Goal: Task Accomplishment & Management: Manage account settings

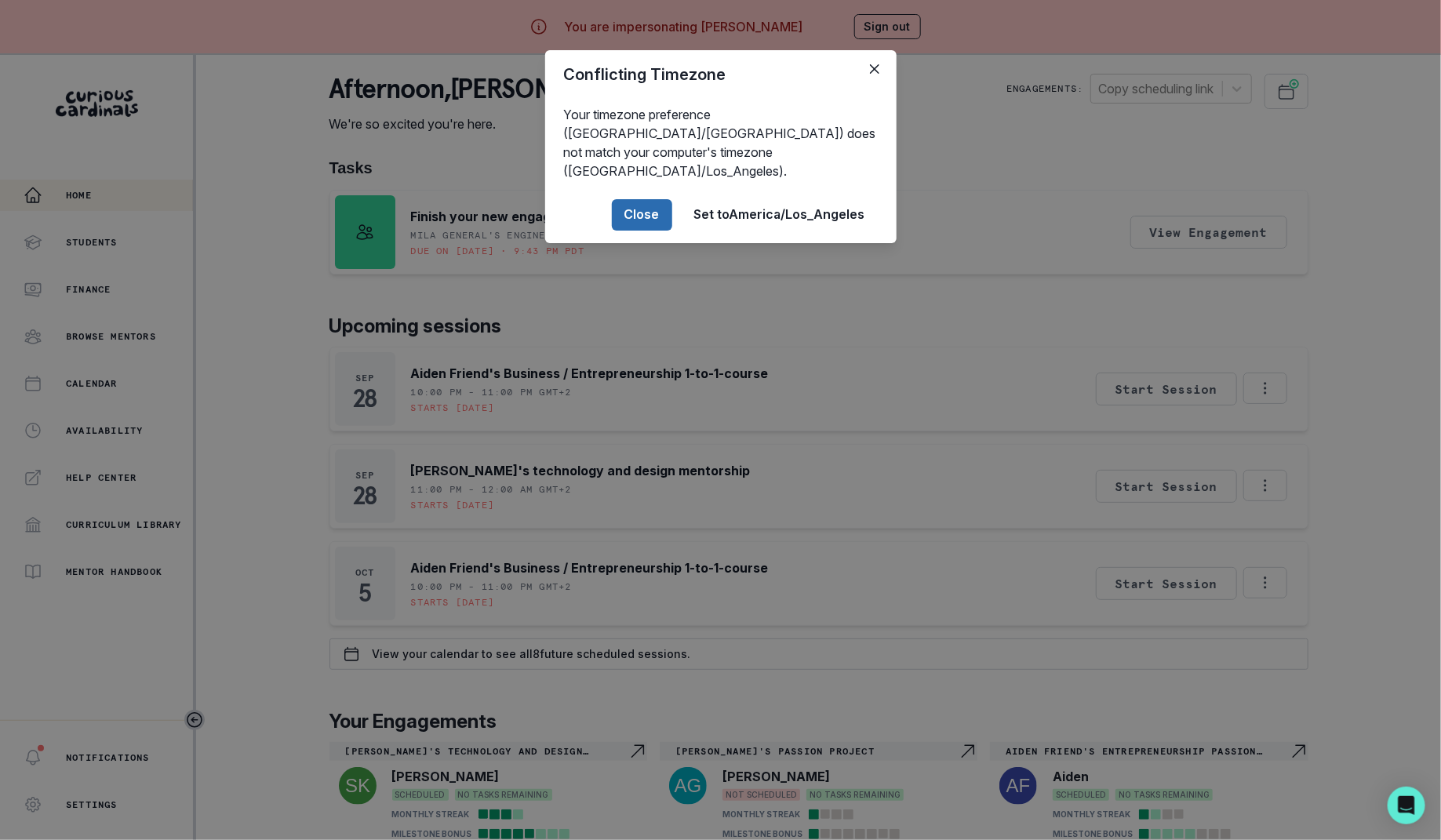
click at [643, 199] on button "Close" at bounding box center [642, 214] width 60 height 31
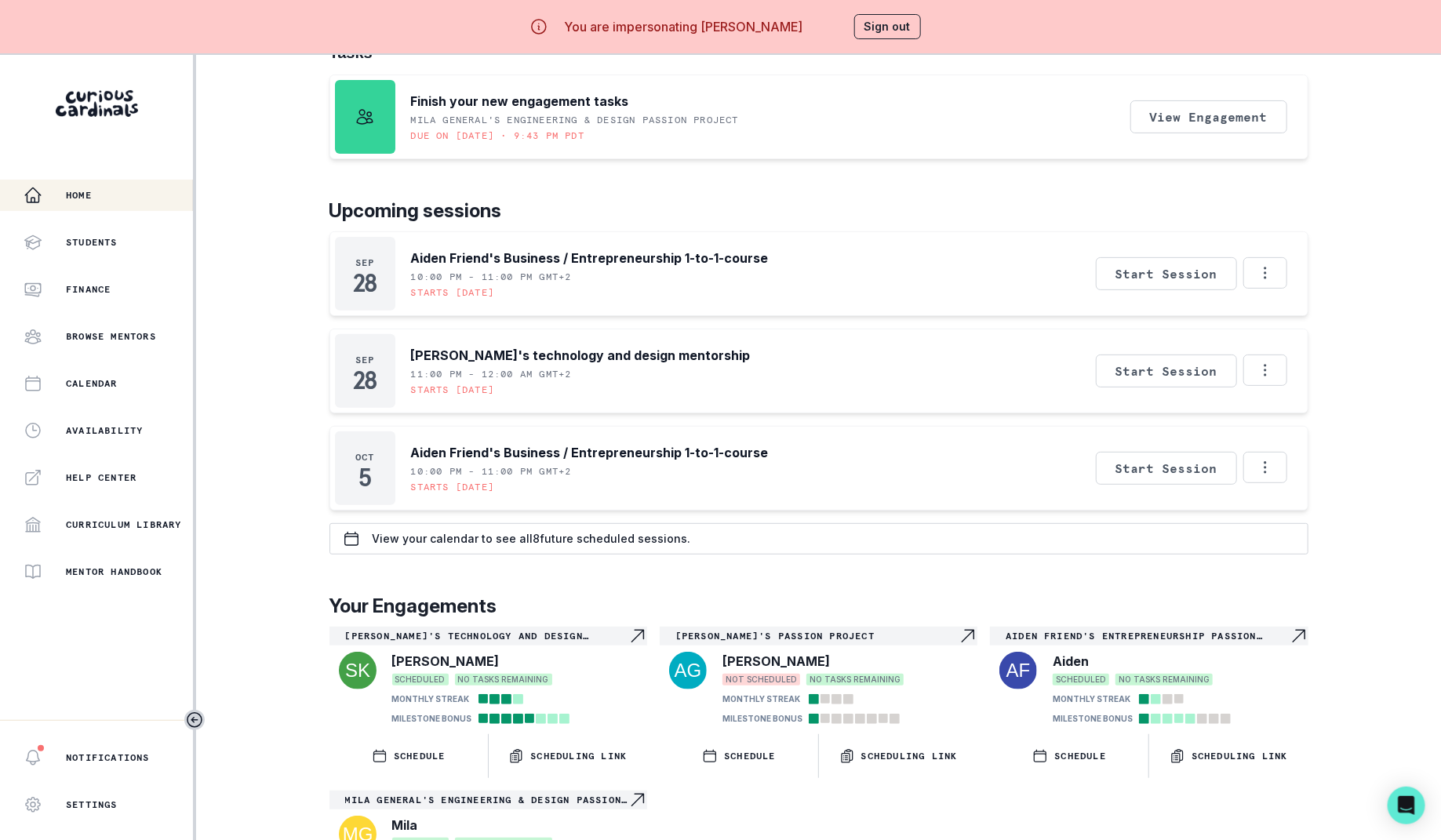
scroll to position [205, 0]
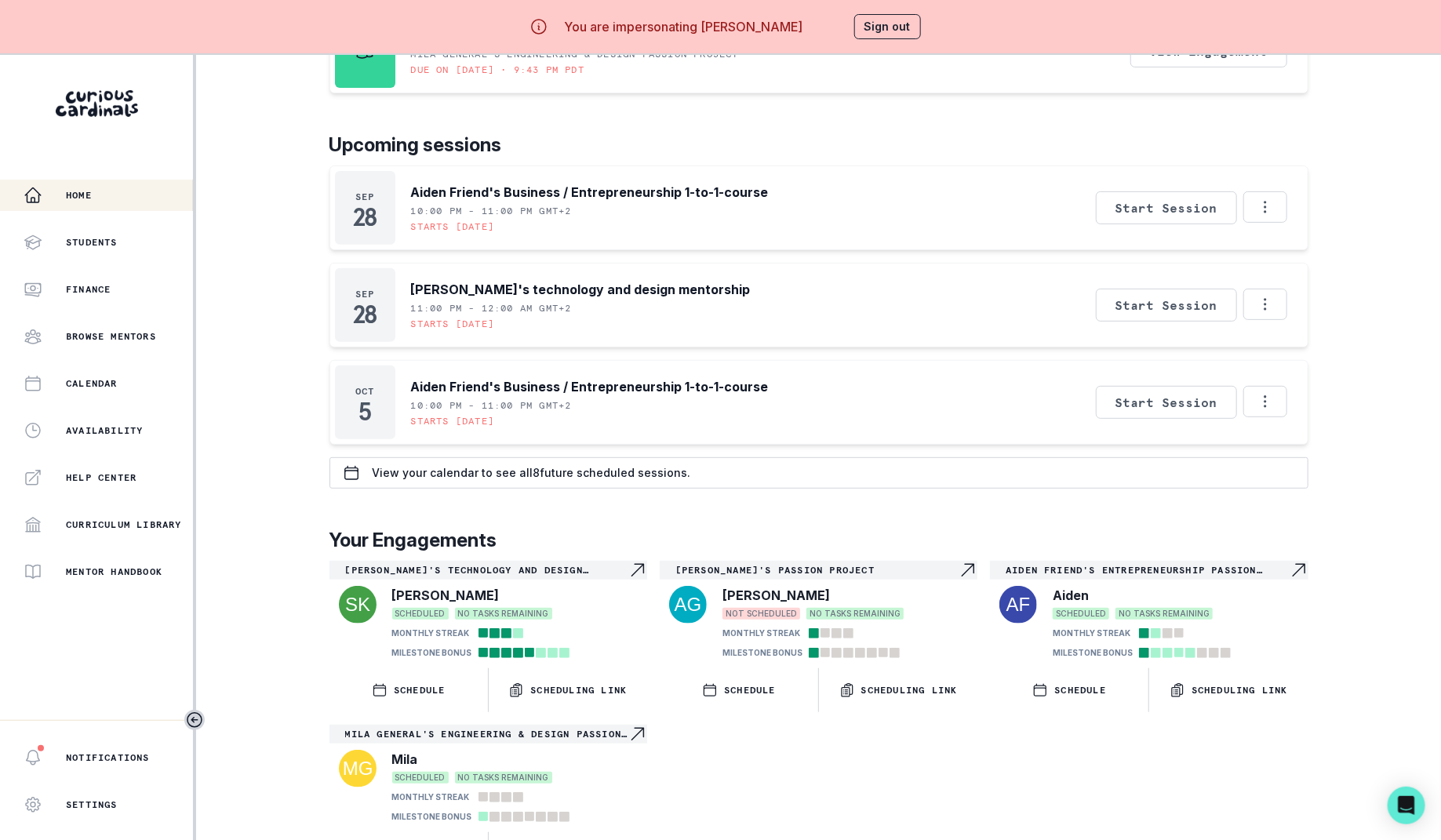
click at [785, 585] on div "[PERSON_NAME]" at bounding box center [844, 595] width 245 height 18
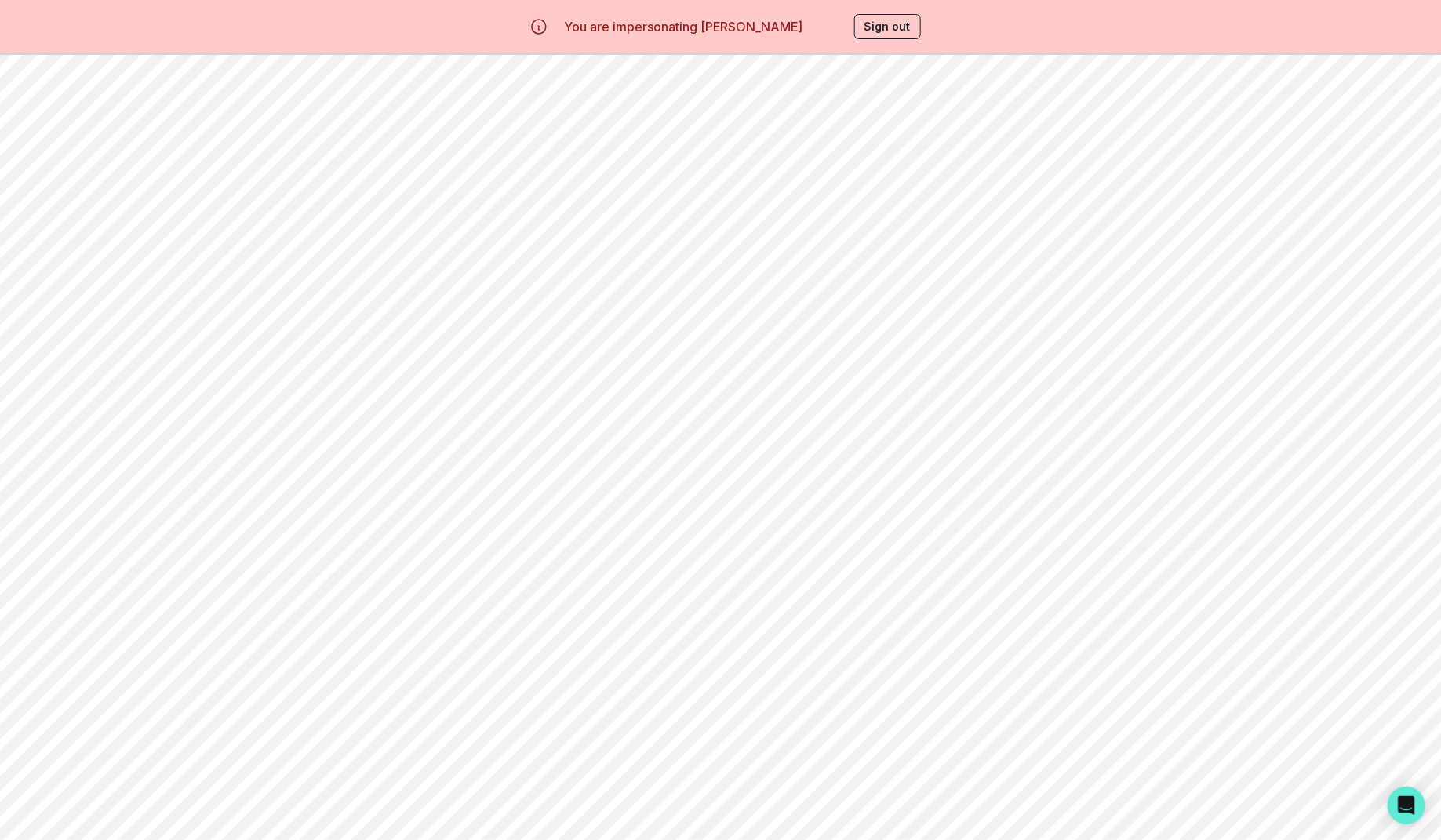
click at [605, 152] on button "Milestones" at bounding box center [590, 149] width 153 height 30
click at [216, 99] on icon "button" at bounding box center [225, 91] width 18 height 18
click at [72, 196] on p "Home" at bounding box center [79, 195] width 26 height 13
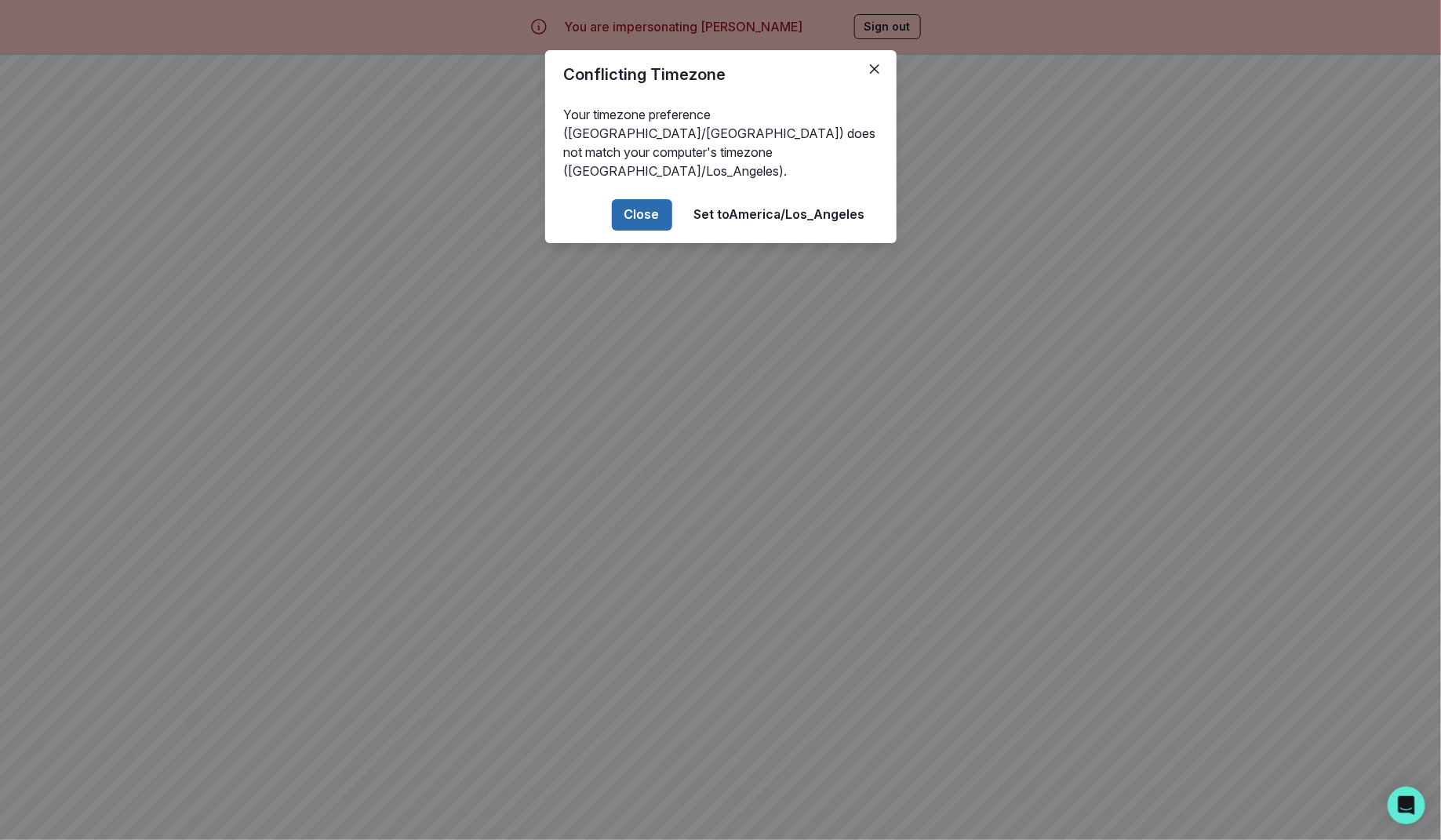
click at [639, 199] on button "Close" at bounding box center [642, 214] width 60 height 31
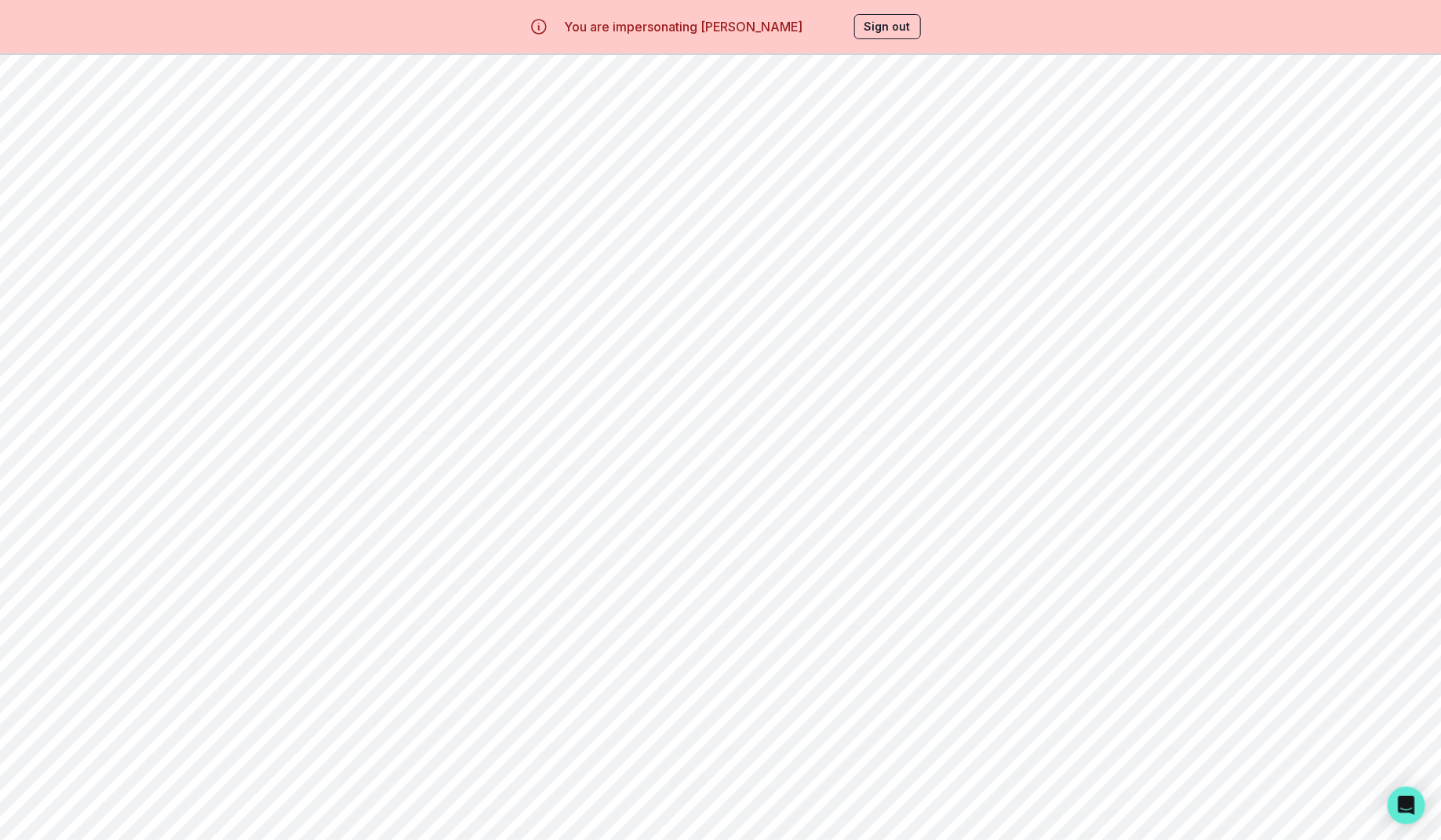
click at [1134, 397] on button "Start Session" at bounding box center [1166, 389] width 141 height 33
click at [95, 183] on button "Home" at bounding box center [96, 194] width 193 height 31
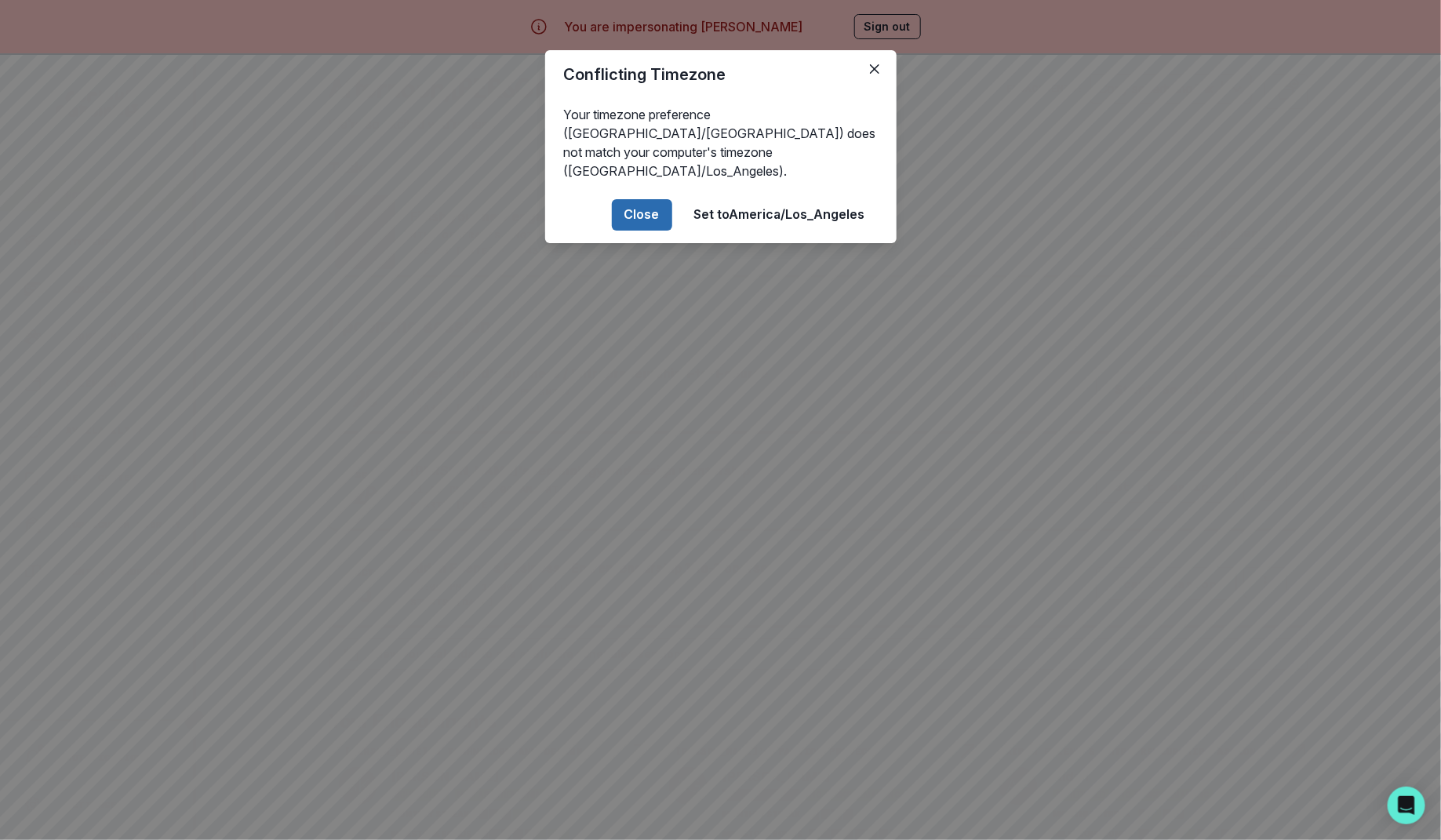
click at [637, 199] on button "Close" at bounding box center [642, 214] width 60 height 31
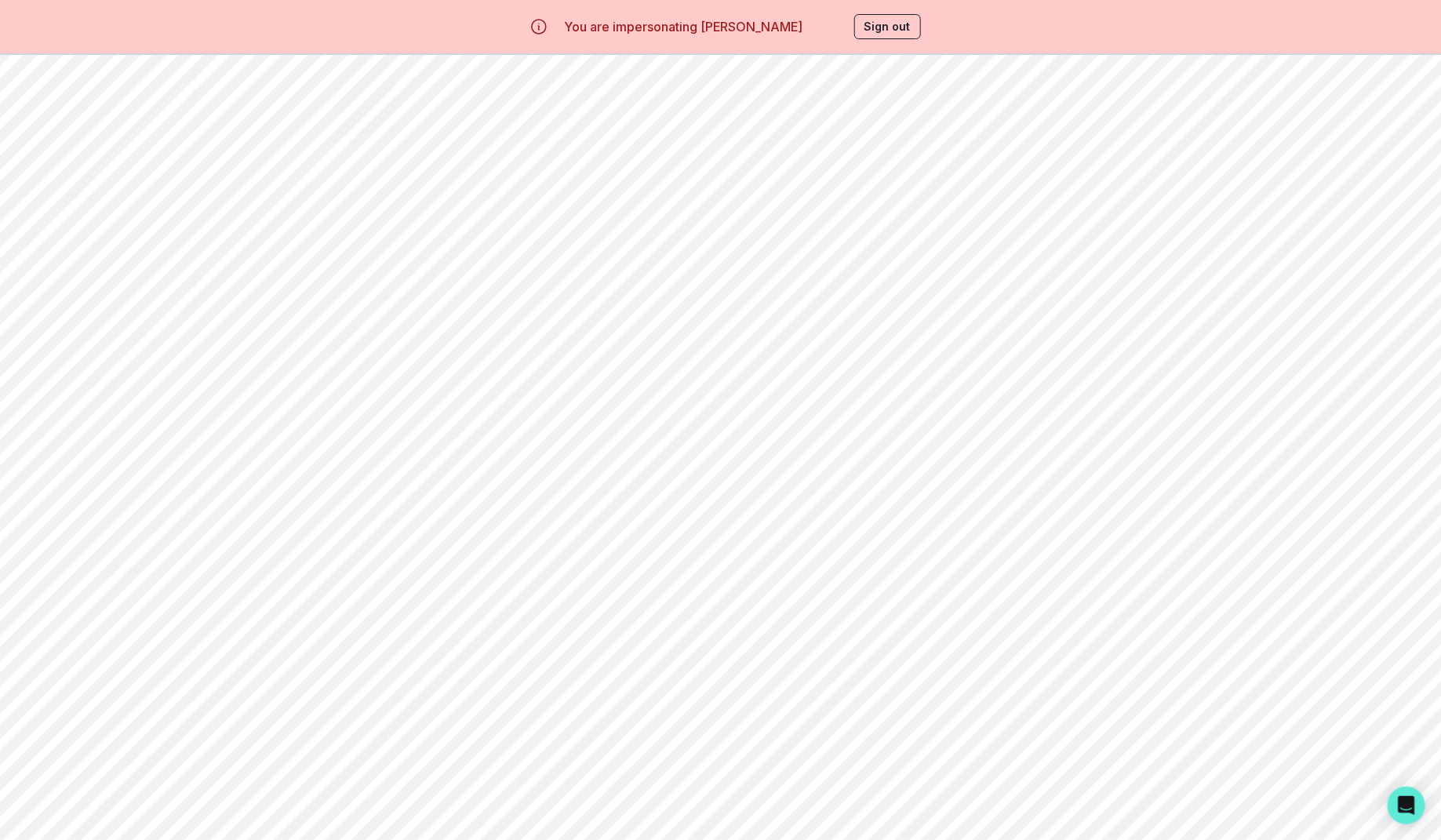
scroll to position [143, 0]
click at [602, 617] on div "[PERSON_NAME]'s technology and design mentorship" at bounding box center [488, 607] width 318 height 18
click at [132, 128] on button "Home" at bounding box center [96, 140] width 193 height 31
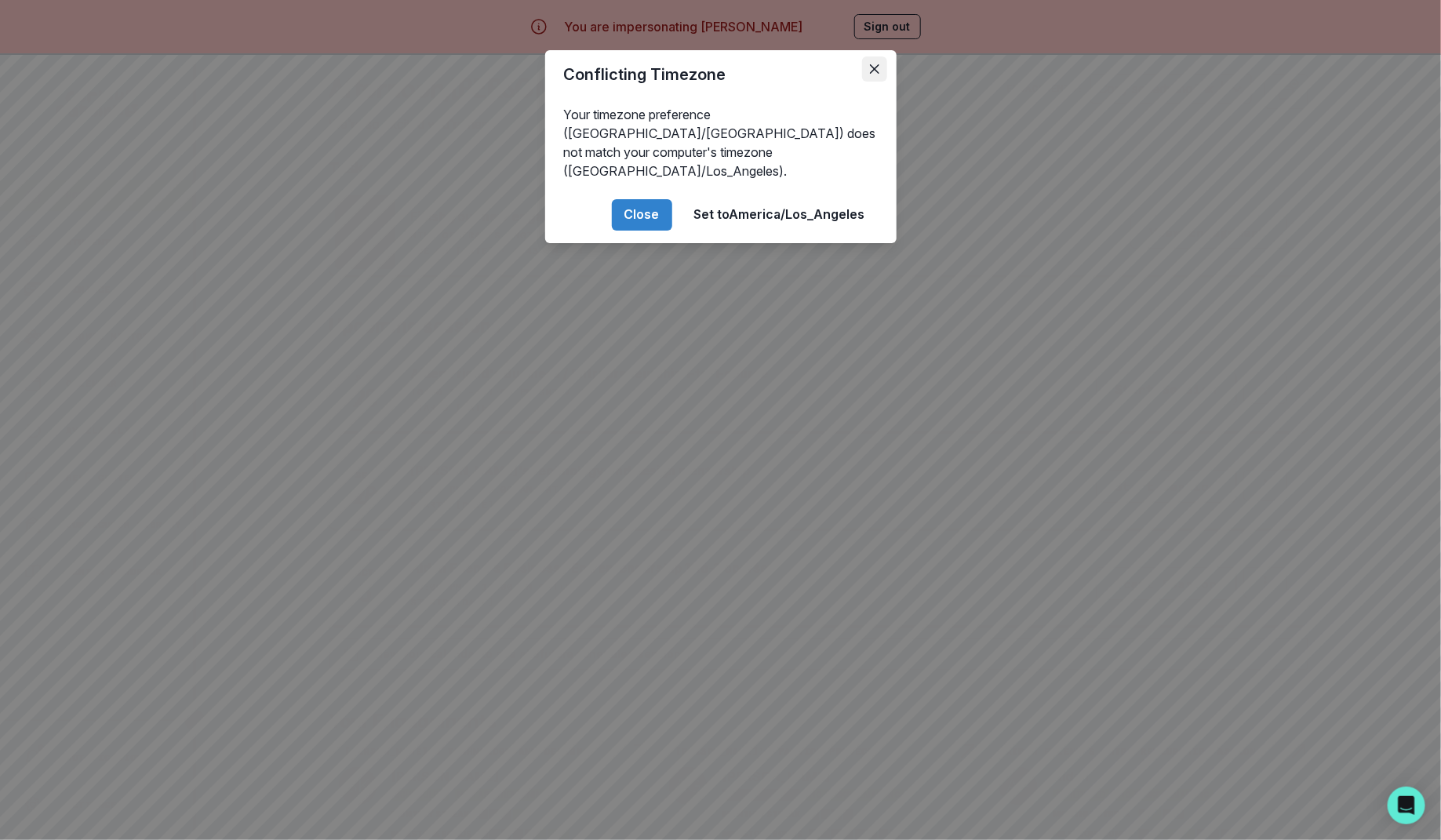
click at [875, 62] on button "Close" at bounding box center [875, 69] width 25 height 25
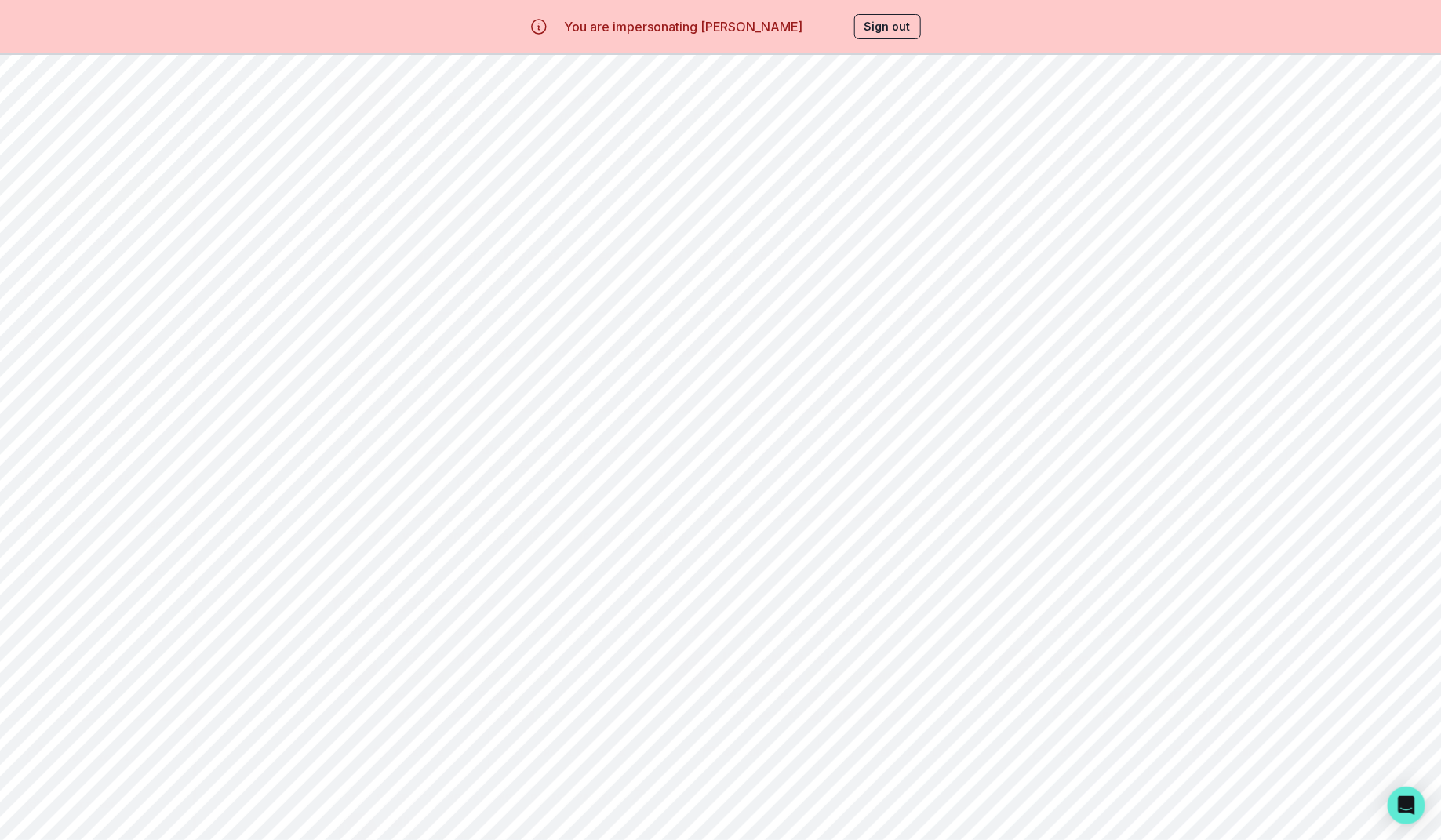
scroll to position [169, 0]
click at [558, 591] on div "[PERSON_NAME]'s technology and design mentorship" at bounding box center [488, 581] width 318 height 18
drag, startPoint x: 225, startPoint y: 608, endPoint x: 1411, endPoint y: 796, distance: 1200.8
click at [1411, 785] on body "You are impersonating [PERSON_NAME] Sign out Home Students Finance Browse Mento…" at bounding box center [720, 364] width 1441 height 840
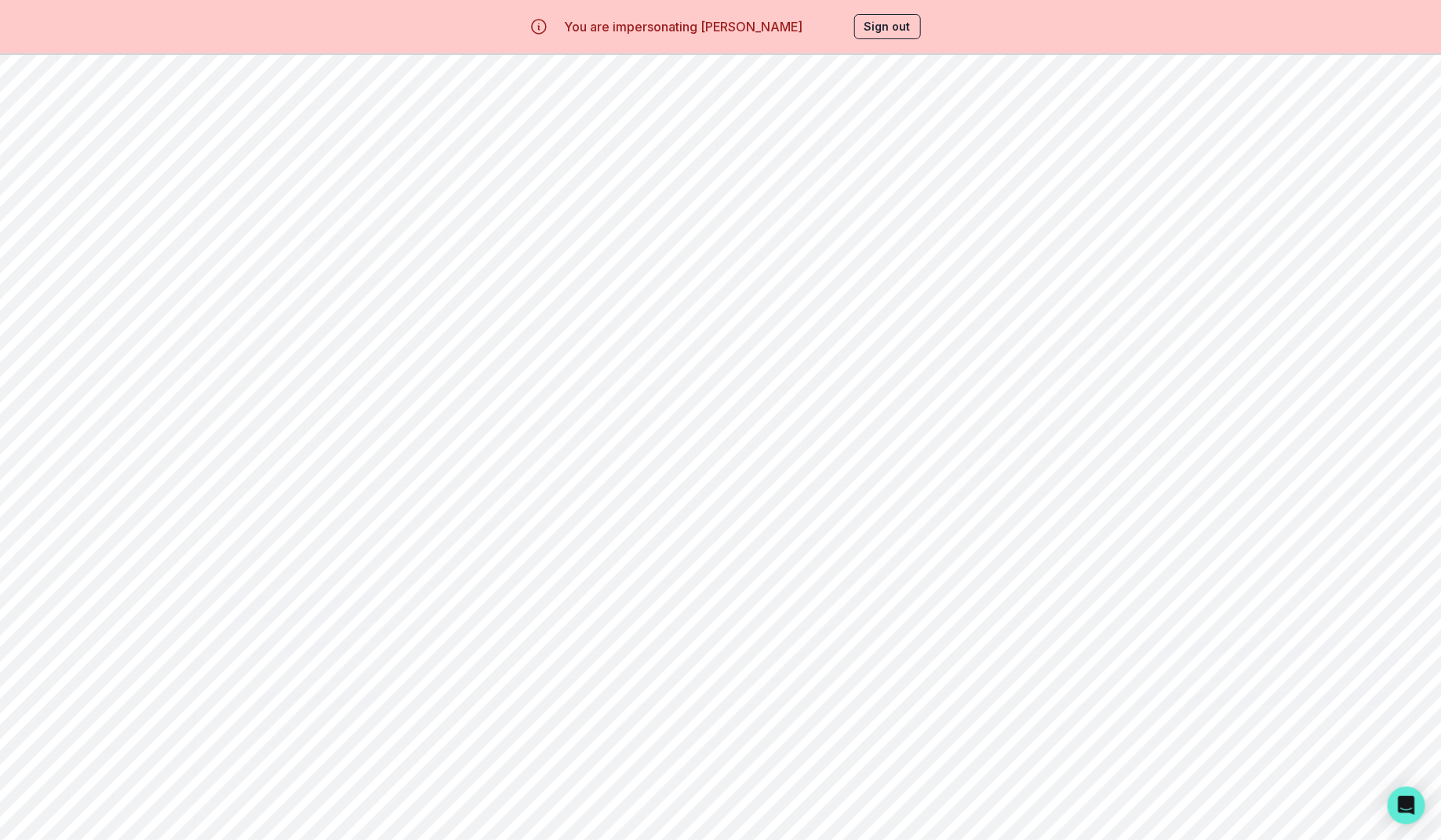
click at [1258, 796] on main "Email Family Scheduling Link Manage Request Engagement Pause Request Engagement…" at bounding box center [819, 420] width 1245 height 840
click at [150, 132] on div "Home" at bounding box center [108, 140] width 169 height 18
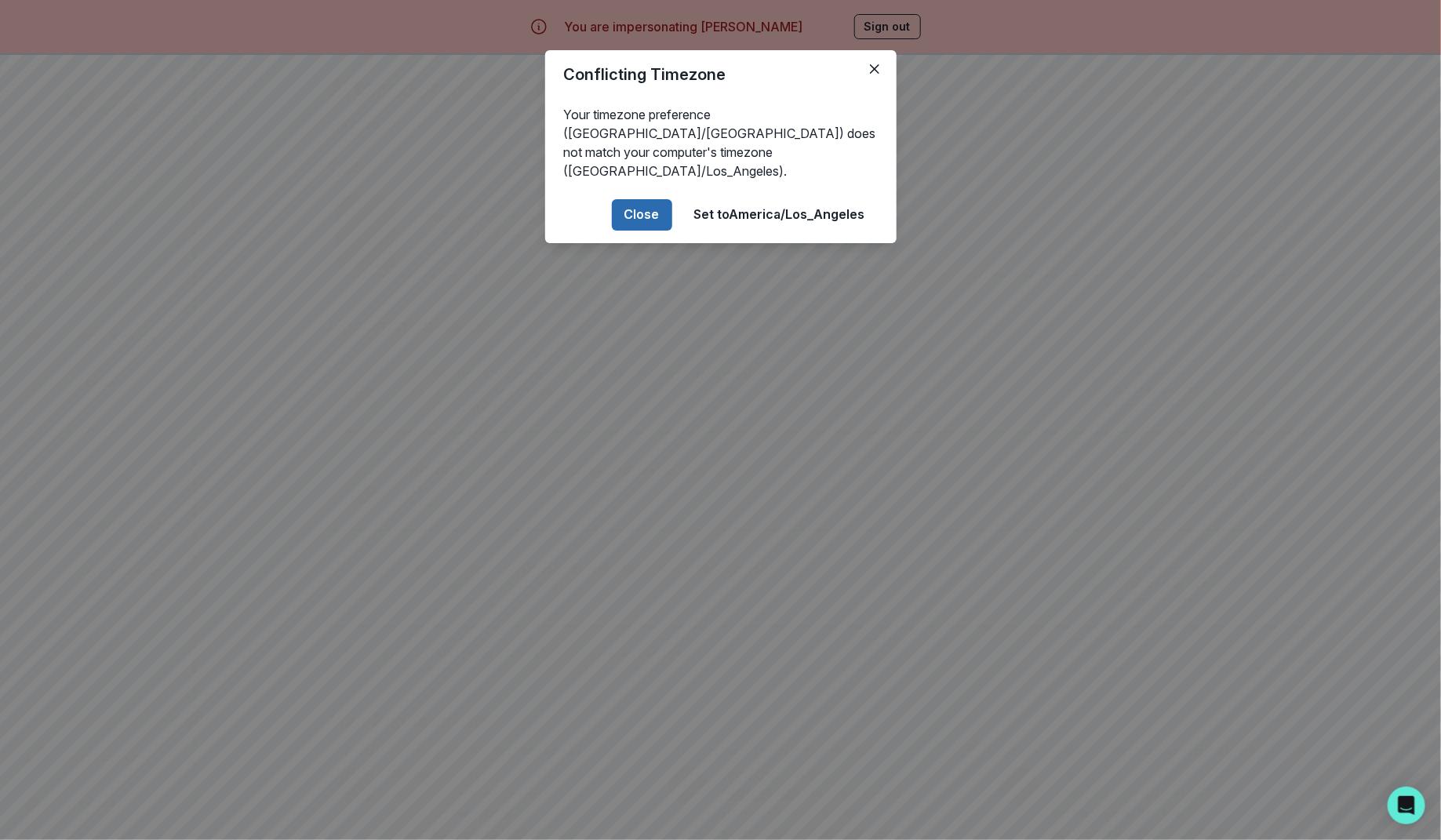
click at [641, 199] on button "Close" at bounding box center [642, 214] width 60 height 31
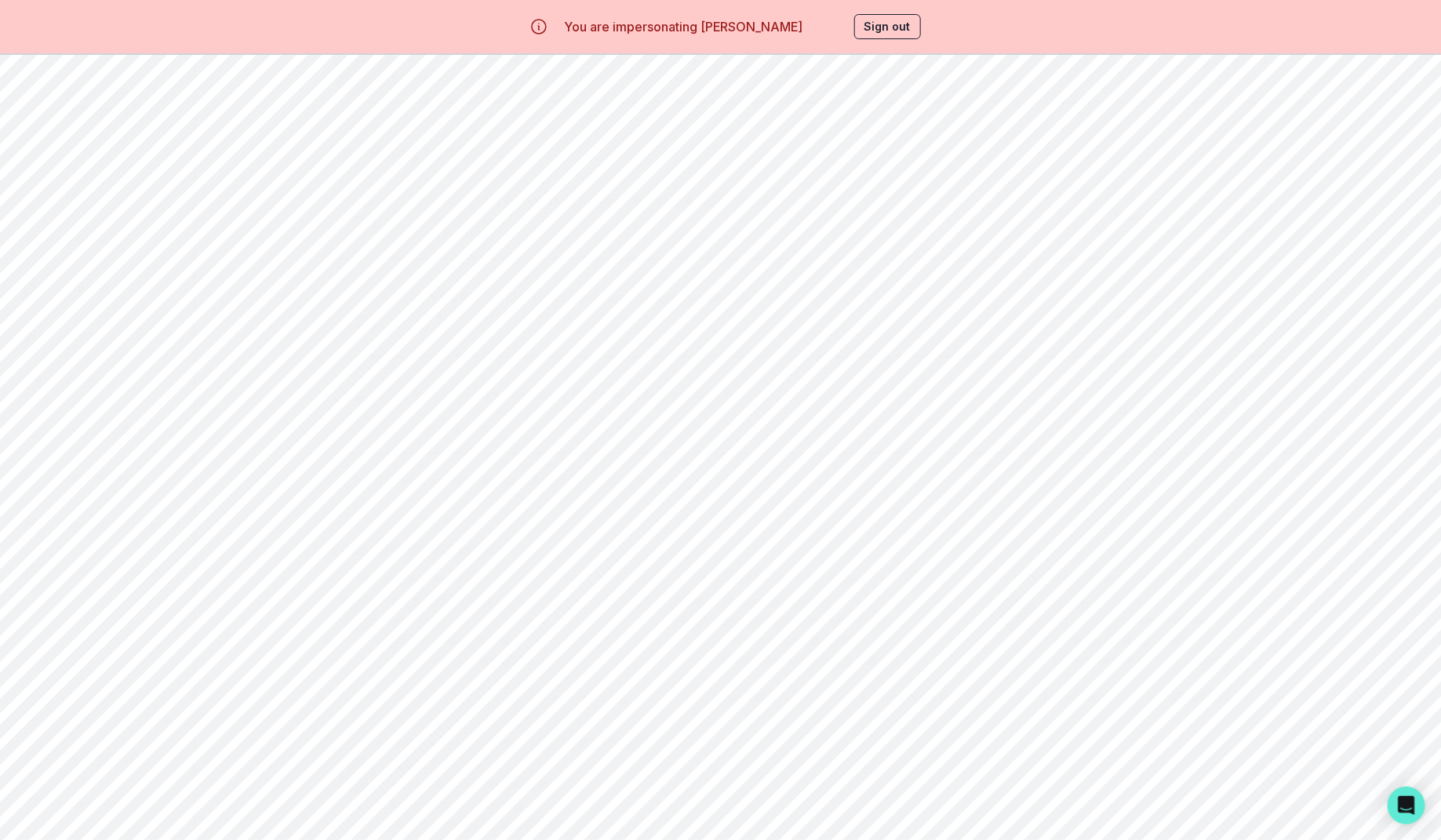
scroll to position [163, 0]
click at [605, 597] on div "[PERSON_NAME]'s technology and design mentorship" at bounding box center [488, 588] width 318 height 18
click at [1266, 99] on button "Manage" at bounding box center [1268, 91] width 94 height 35
click at [319, 84] on div "Email Family Scheduling Link Manage Request Engagement Pause Request Engagement…" at bounding box center [819, 91] width 1220 height 35
click at [96, 245] on p "Students" at bounding box center [92, 242] width 52 height 13
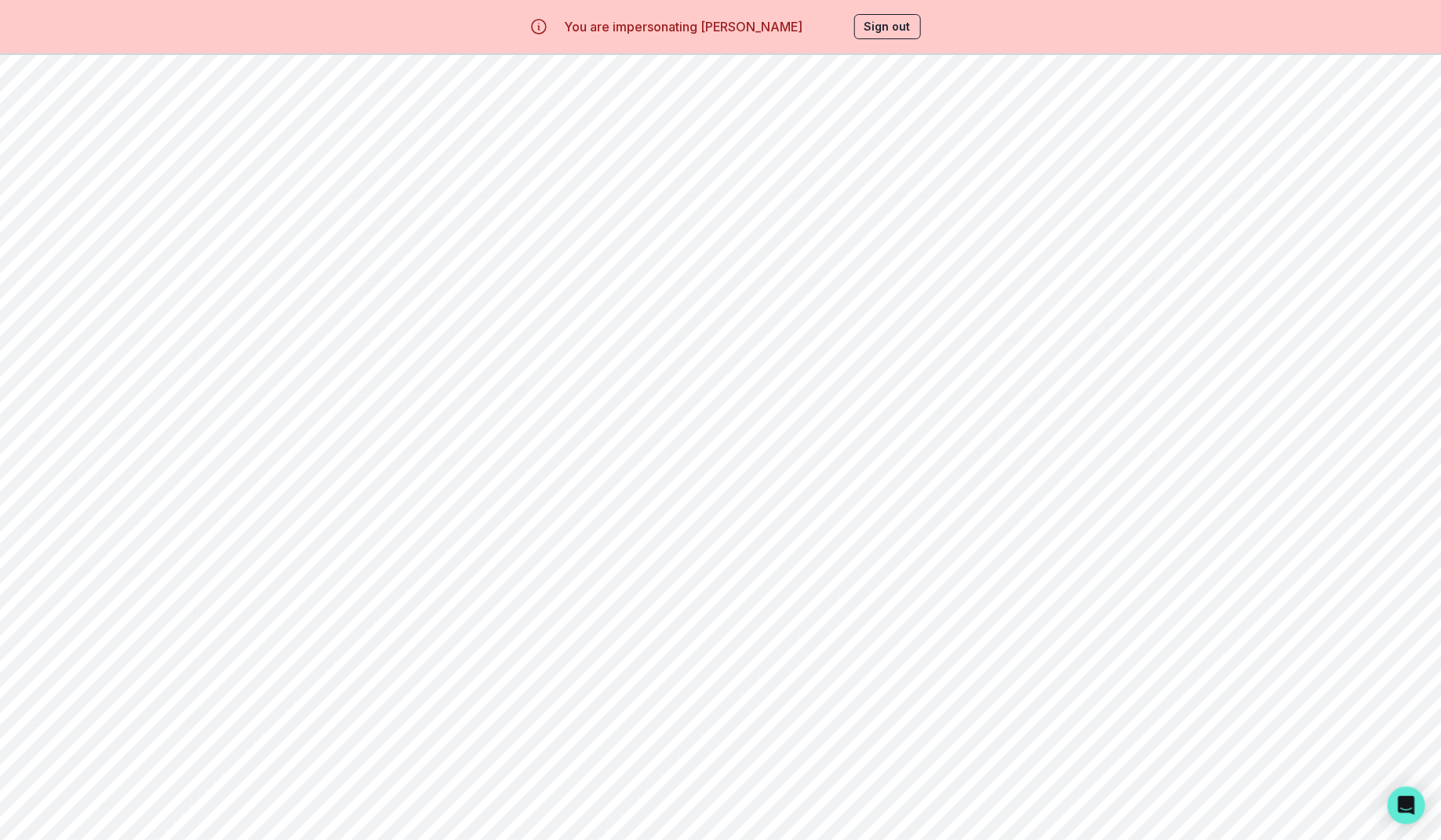
click at [72, 197] on p "Home" at bounding box center [79, 195] width 26 height 13
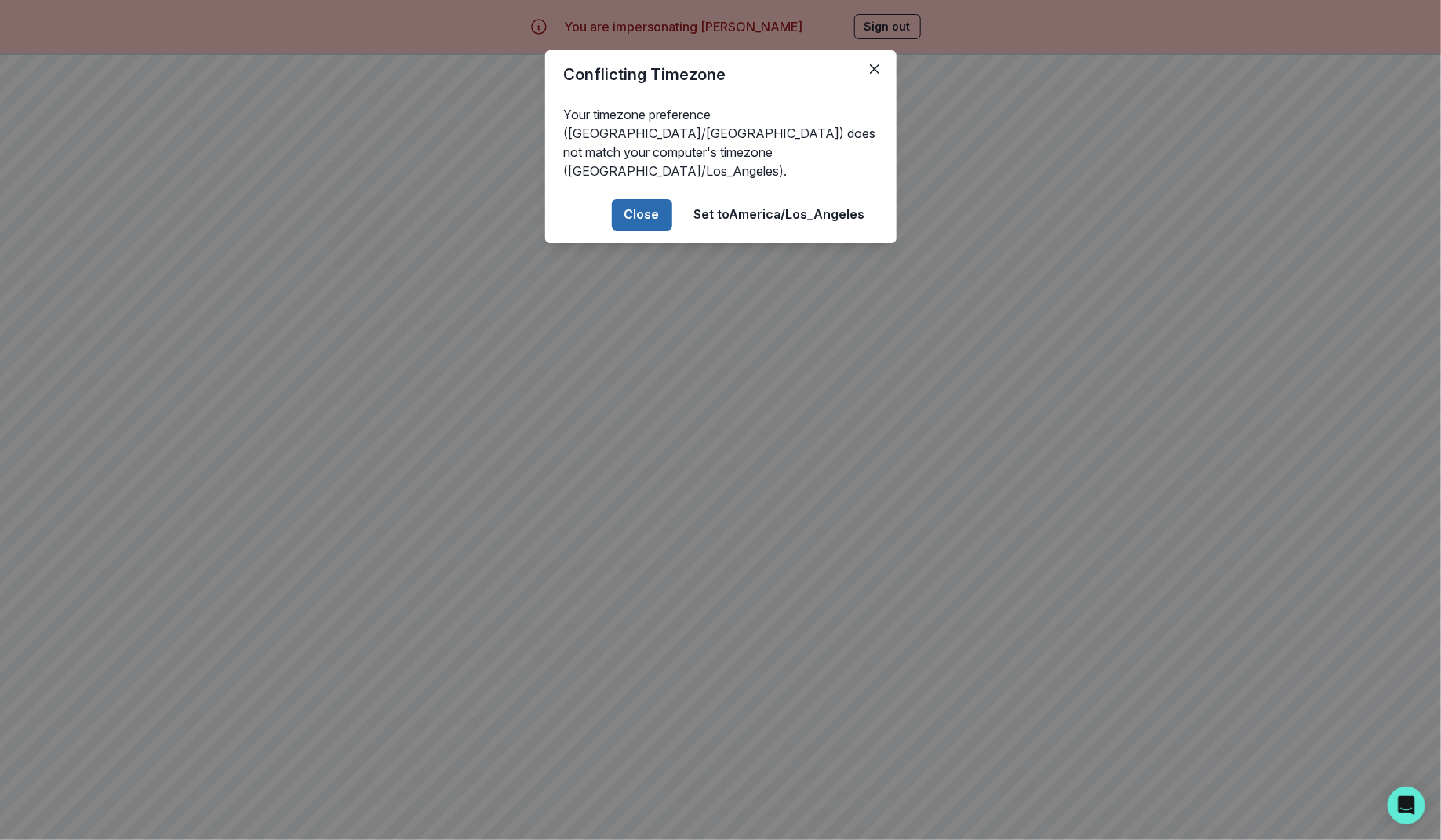
click at [647, 199] on button "Close" at bounding box center [642, 214] width 60 height 31
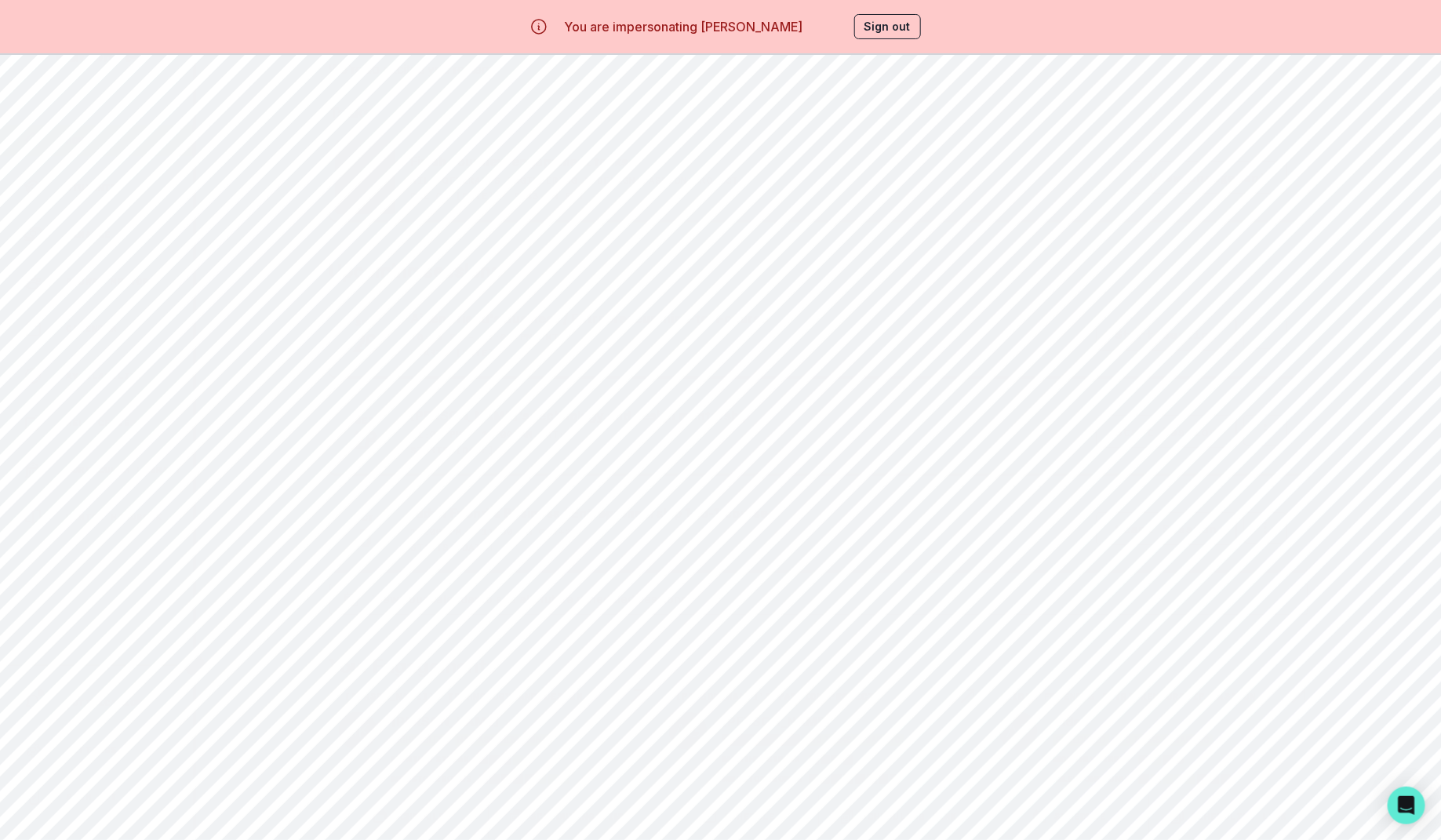
click at [1152, 341] on button "Start Session" at bounding box center [1166, 333] width 141 height 33
click at [1361, 501] on button "Add Artifact" at bounding box center [1286, 501] width 164 height 31
click at [1153, 333] on p "No future sessions appear to be scheduled yet. Take 5 minutes at the end of thi…" at bounding box center [1201, 350] width 307 height 131
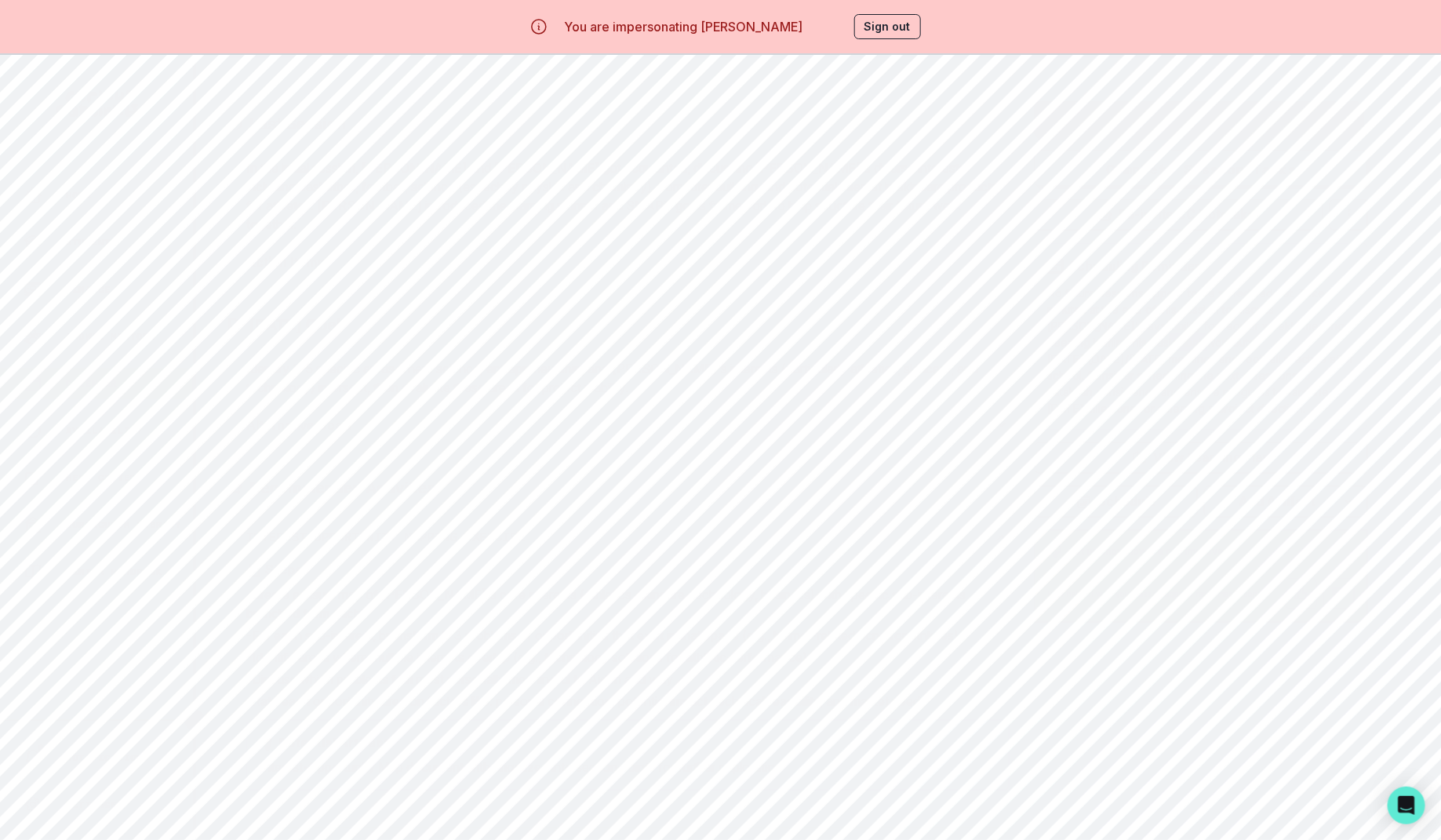
click at [1153, 333] on p "No future sessions appear to be scheduled yet. Take 5 minutes at the end of thi…" at bounding box center [1201, 350] width 307 height 131
click at [1194, 362] on p "No future sessions appear to be scheduled yet. Take 5 minutes at the end of thi…" at bounding box center [1201, 350] width 307 height 131
drag, startPoint x: 220, startPoint y: 162, endPoint x: 594, endPoint y: 348, distance: 417.7
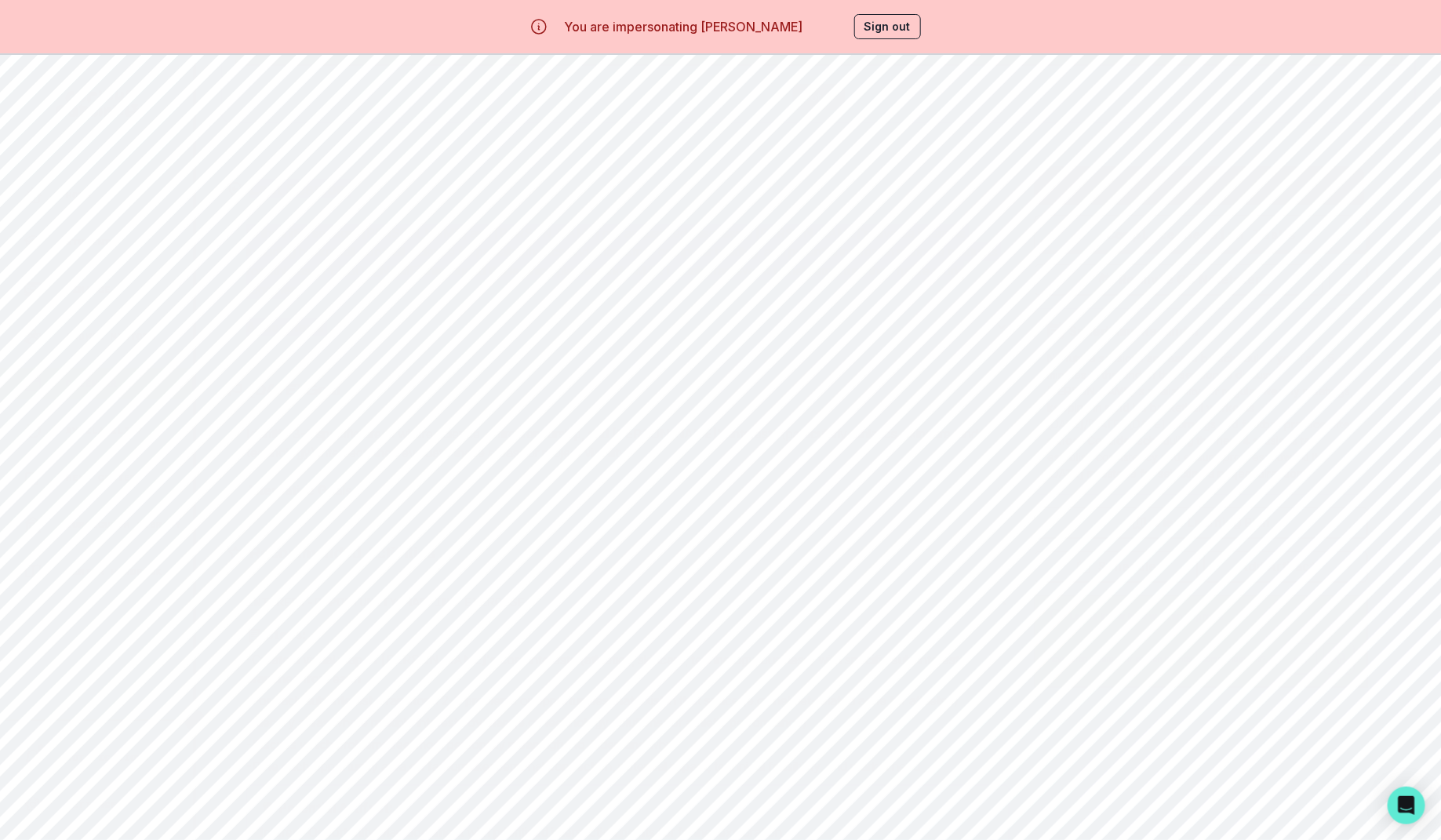
click at [594, 348] on div "Session Agenda Guide - Understanding your AI-powered session plans 🎯 How Sessio…" at bounding box center [819, 259] width 1195 height 1472
click at [594, 368] on div "[DATE] Goal" at bounding box center [615, 389] width 788 height 44
click at [817, 498] on p "Interest-Opportunity Mapping Exercise" at bounding box center [620, 508] width 747 height 18
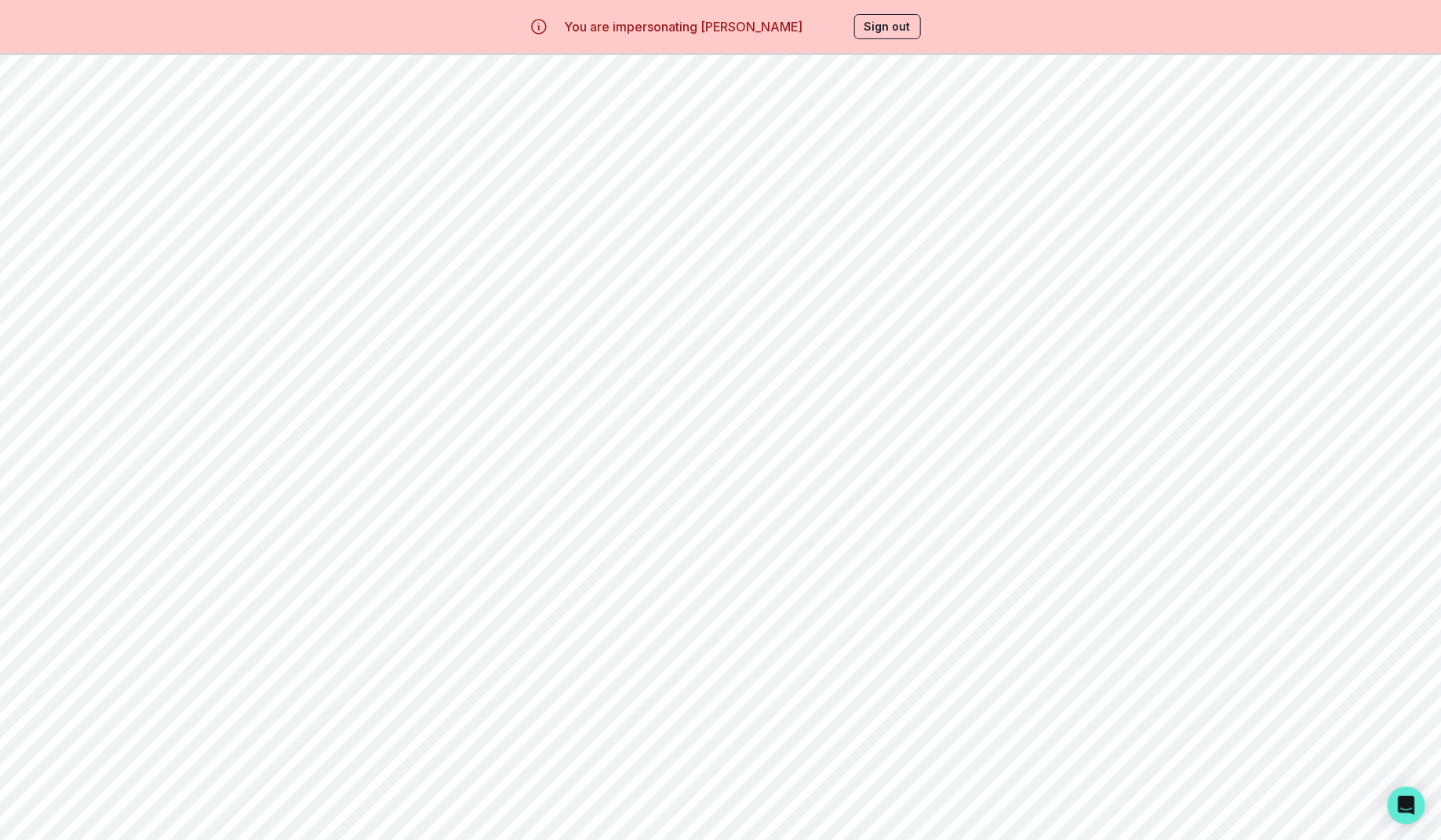
click at [694, 705] on p "Interest-Opportunity Mapping Exercise" at bounding box center [620, 714] width 747 height 18
drag, startPoint x: 250, startPoint y: 458, endPoint x: 569, endPoint y: 616, distance: 356.0
click at [569, 616] on div "📋 Steps: - Create a visual map of Aiden's core interests (athletics, skincare, …" at bounding box center [628, 596] width 763 height 243
click at [569, 635] on div "💡 Potential Artifact: Interest-Opportunity Map document with prioritized inters…" at bounding box center [628, 670] width 763 height 70
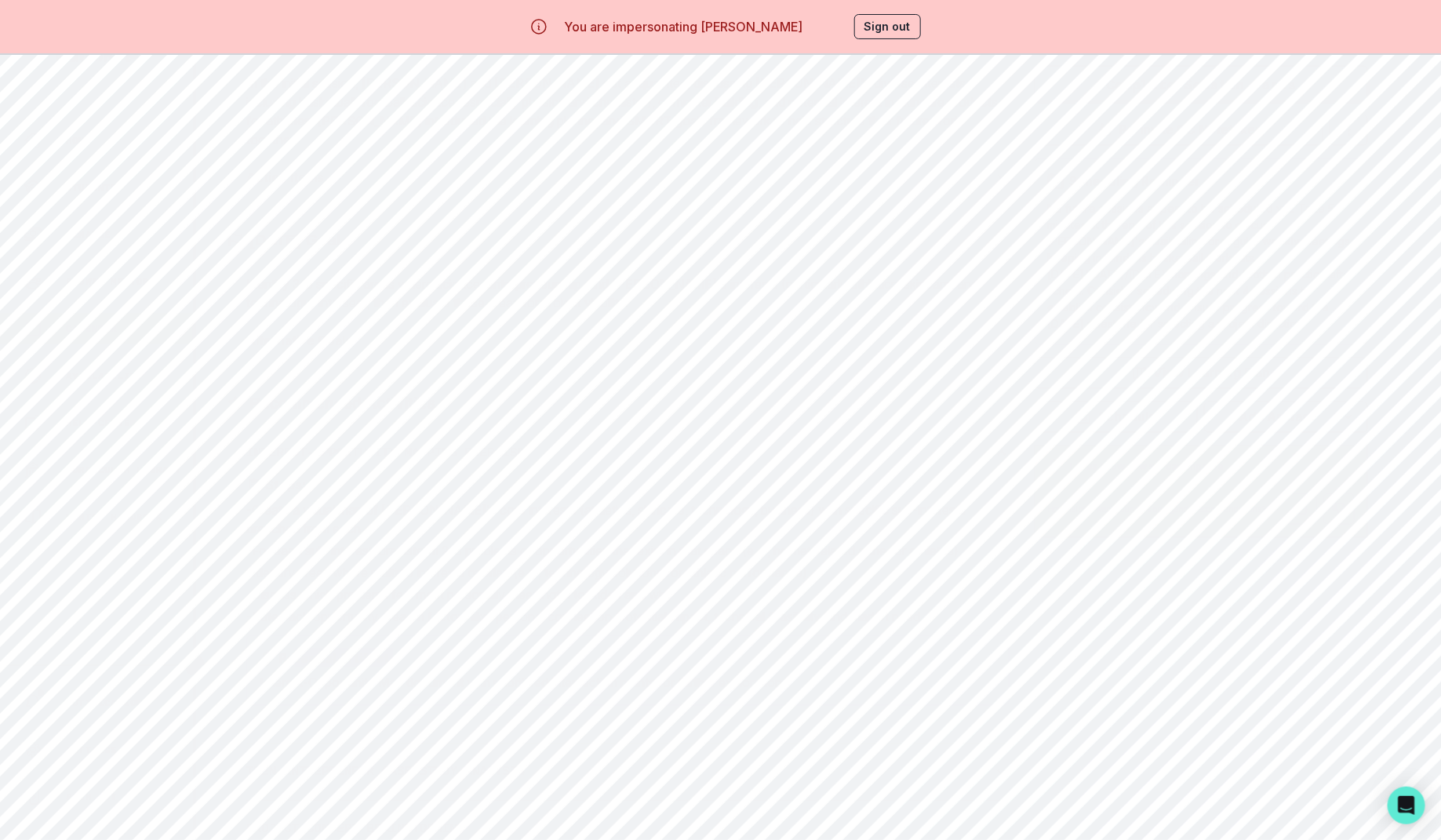
drag, startPoint x: 288, startPoint y: 630, endPoint x: 733, endPoint y: 633, distance: 445.0
click at [733, 648] on p "💡 Potential Artifact:" at bounding box center [628, 657] width 736 height 18
click at [235, 89] on button "Back" at bounding box center [241, 86] width 40 height 25
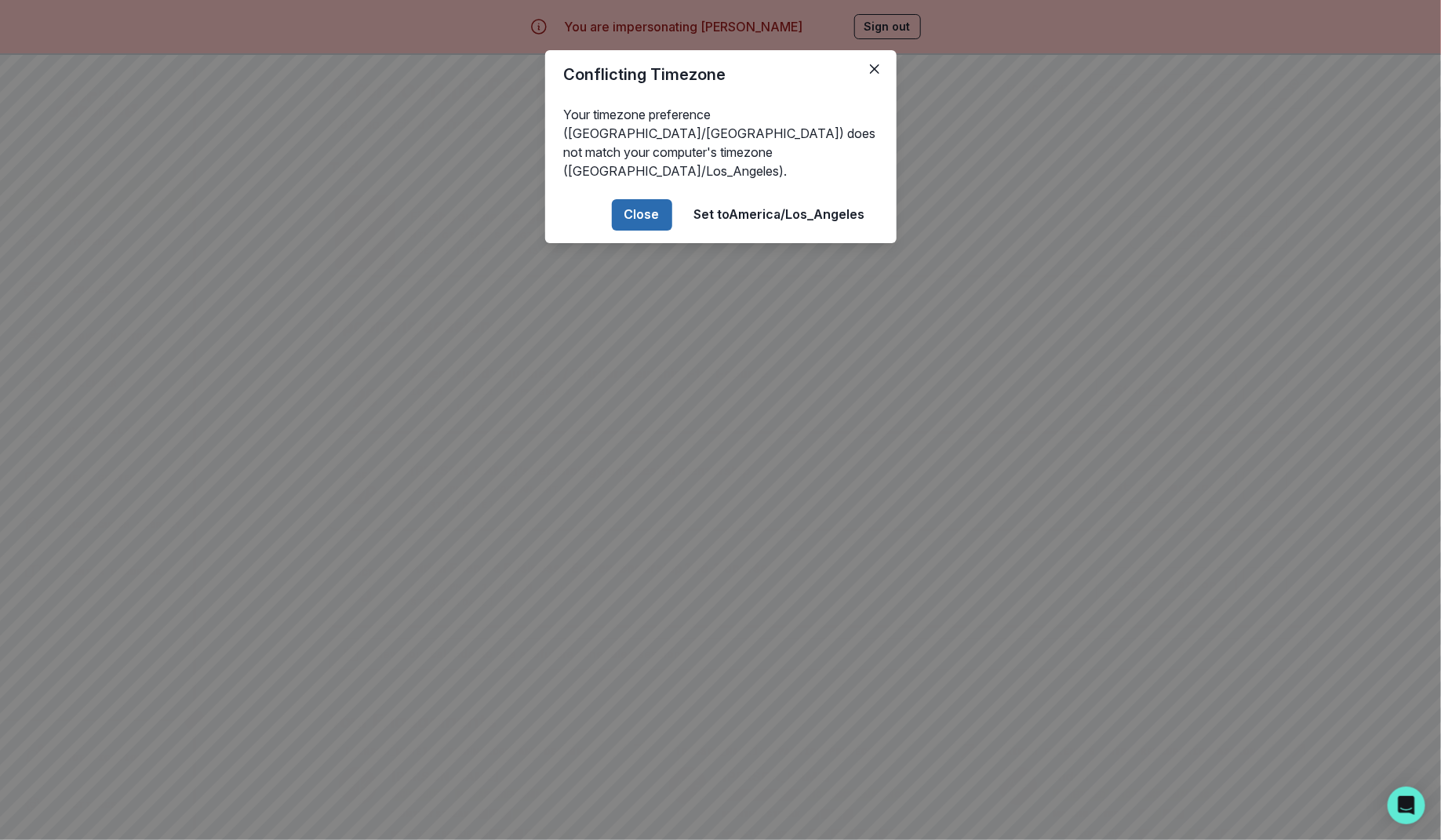
click at [645, 211] on button "Close" at bounding box center [642, 214] width 60 height 31
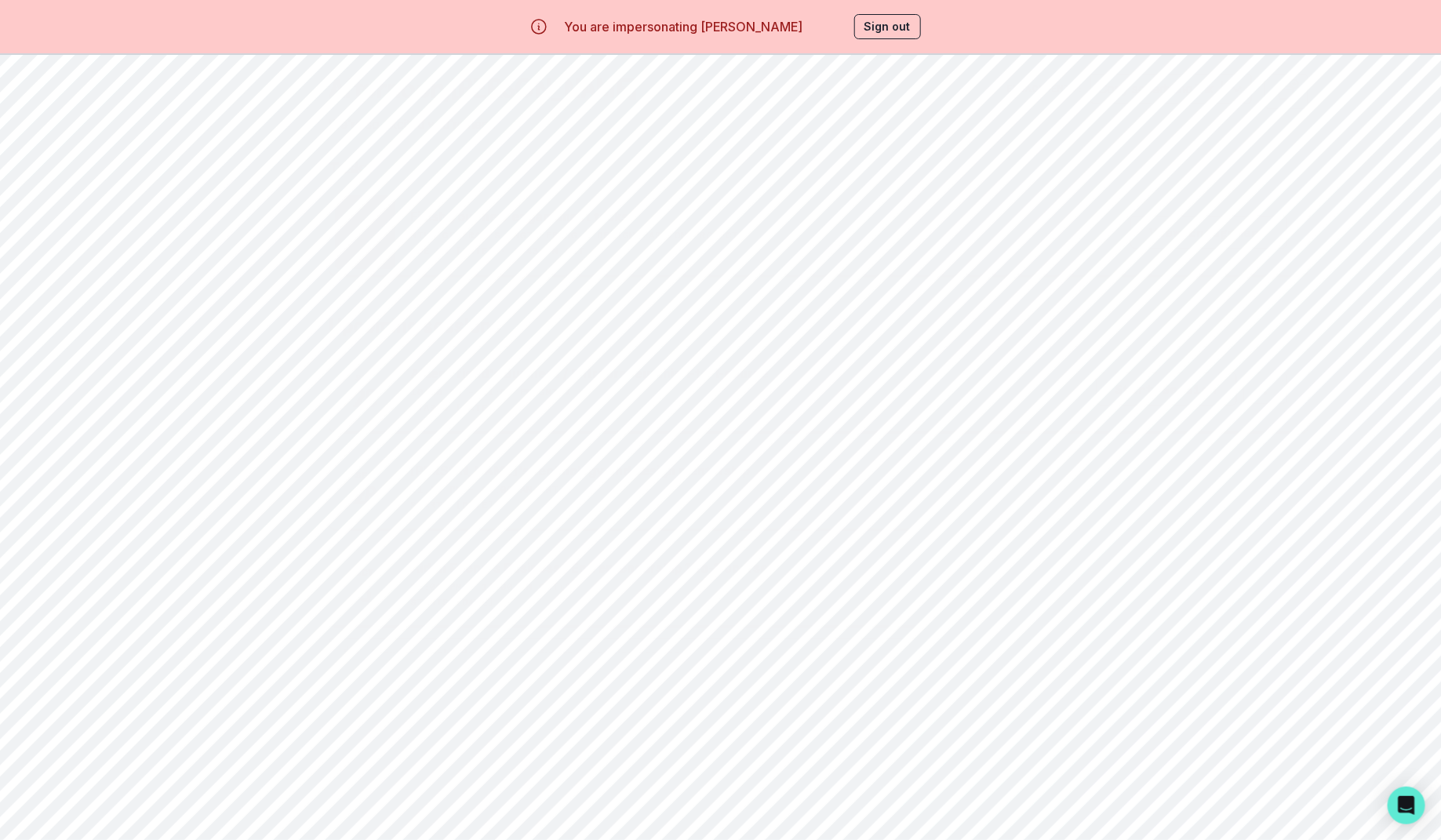
scroll to position [205, 0]
click at [1120, 528] on div "Your Engagements [PERSON_NAME]'s technology and design mentorship [PERSON_NAME]…" at bounding box center [819, 701] width 979 height 350
click at [1111, 564] on p "Aiden Friend's Entrepreneurship Passion Project" at bounding box center [1147, 569] width 283 height 13
click at [728, 157] on button "Artifacts" at bounding box center [742, 149] width 153 height 30
click at [869, 432] on td "You do not have any artifacts yet" at bounding box center [819, 425] width 1195 height 39
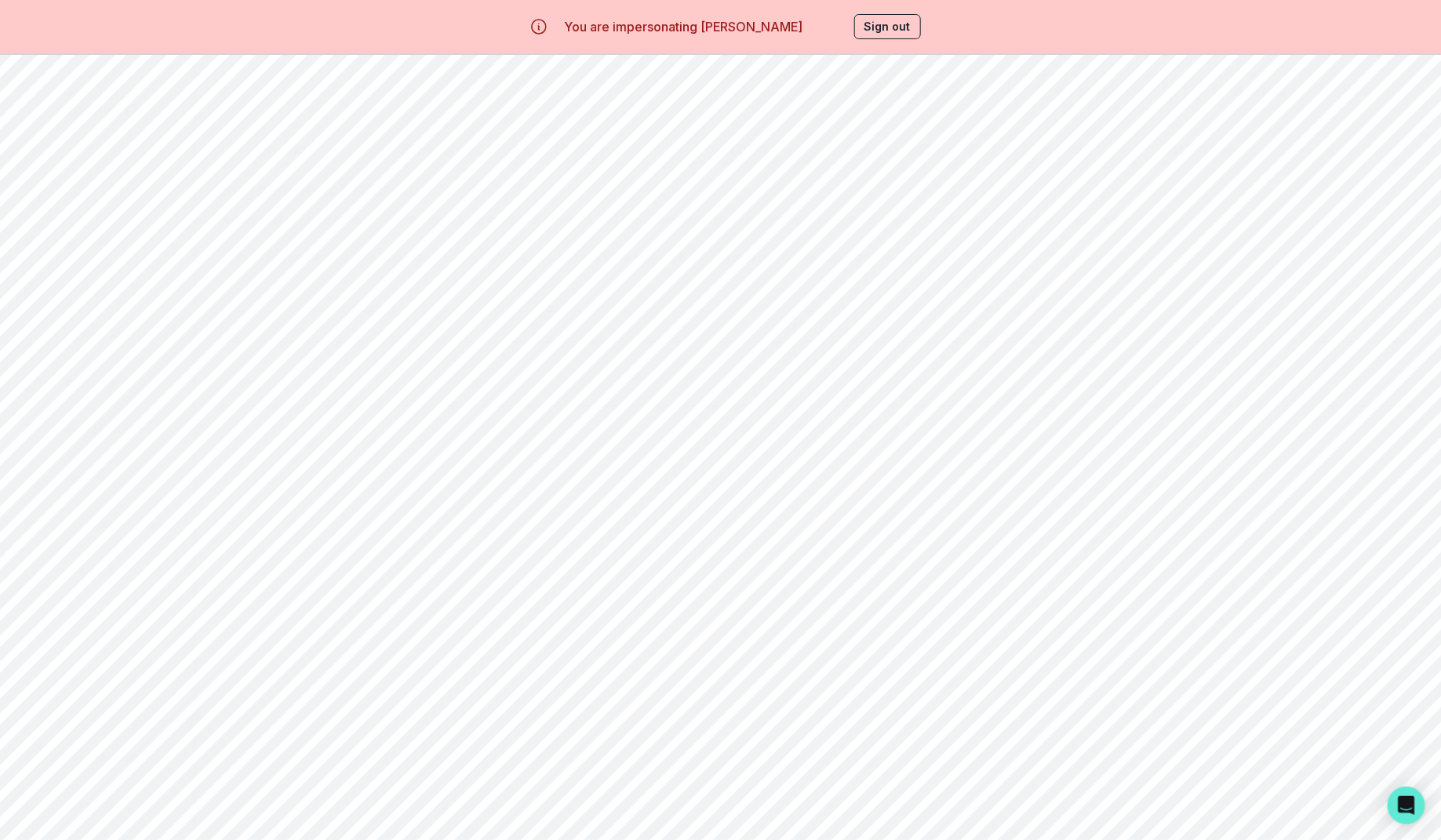
click at [850, 322] on button "Add Artifact" at bounding box center [819, 327] width 1195 height 31
click at [550, 546] on main "Email Family Scheduling Link Manage Request Engagement Pause Request Engagement…" at bounding box center [819, 475] width 1245 height 840
click at [599, 142] on button "Milestones" at bounding box center [590, 149] width 153 height 30
click at [1353, 387] on button "Add milestone" at bounding box center [1359, 395] width 114 height 31
select select "8"
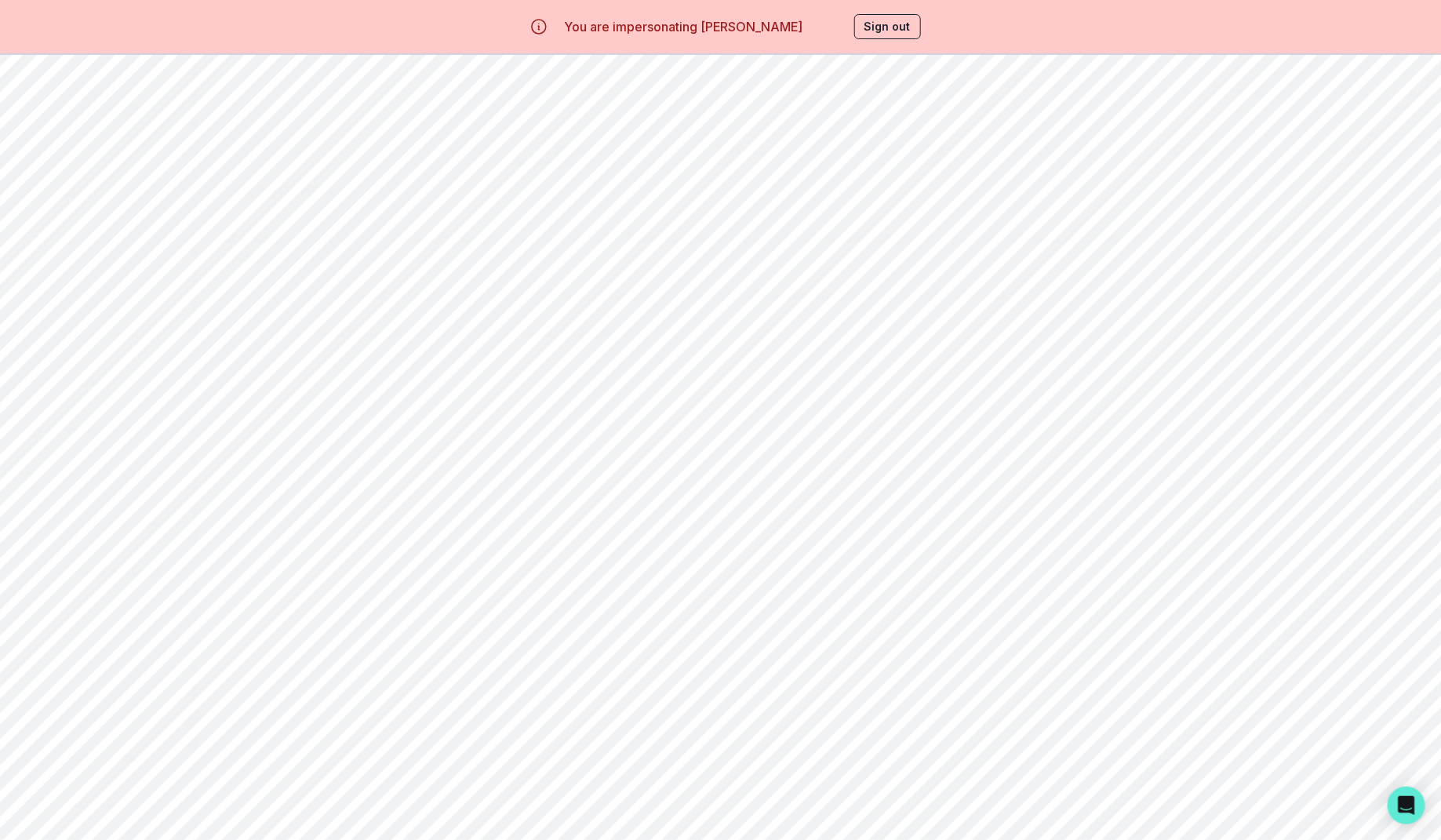
select select "2025"
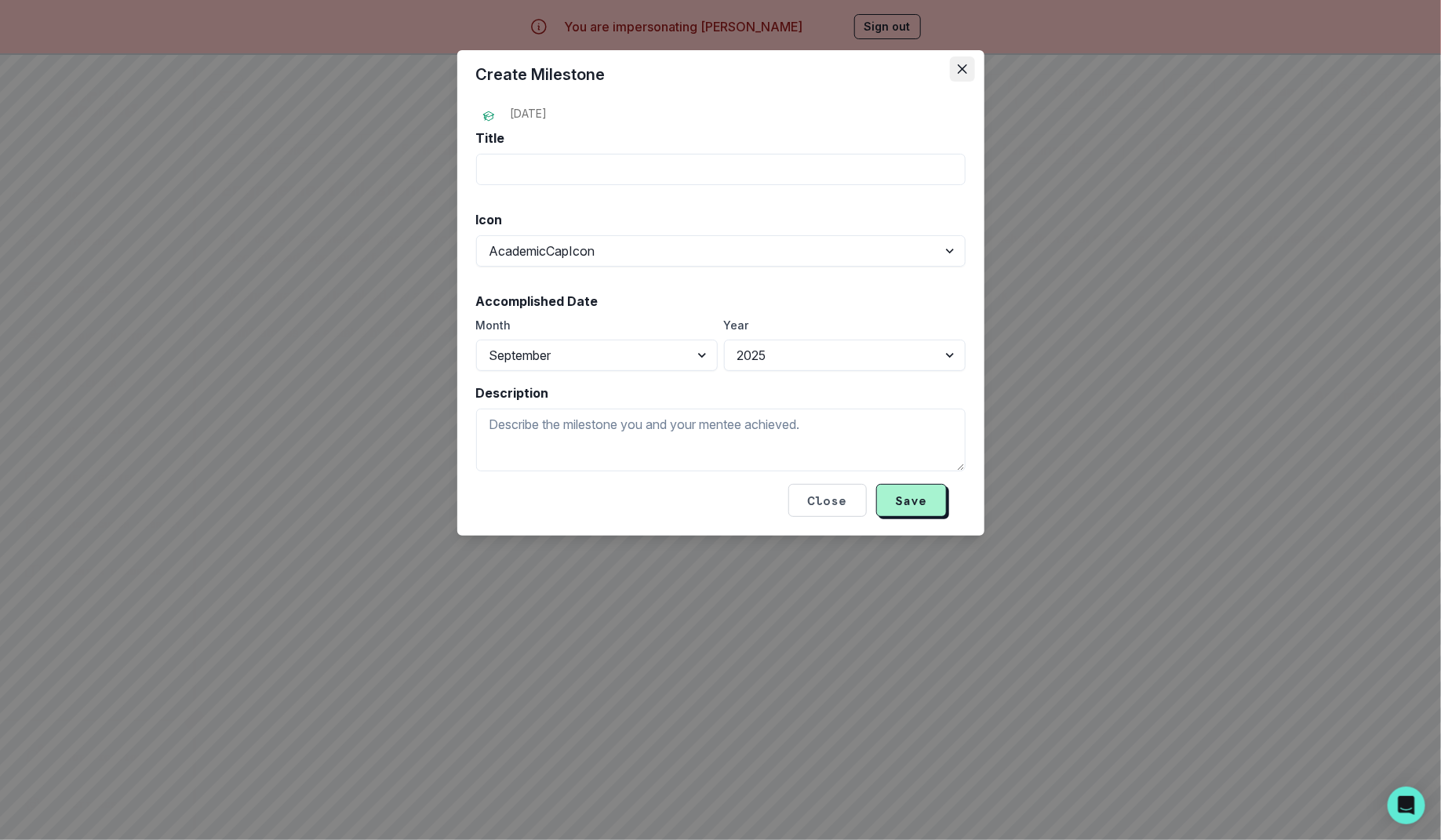
click at [961, 75] on button "Close" at bounding box center [963, 69] width 25 height 25
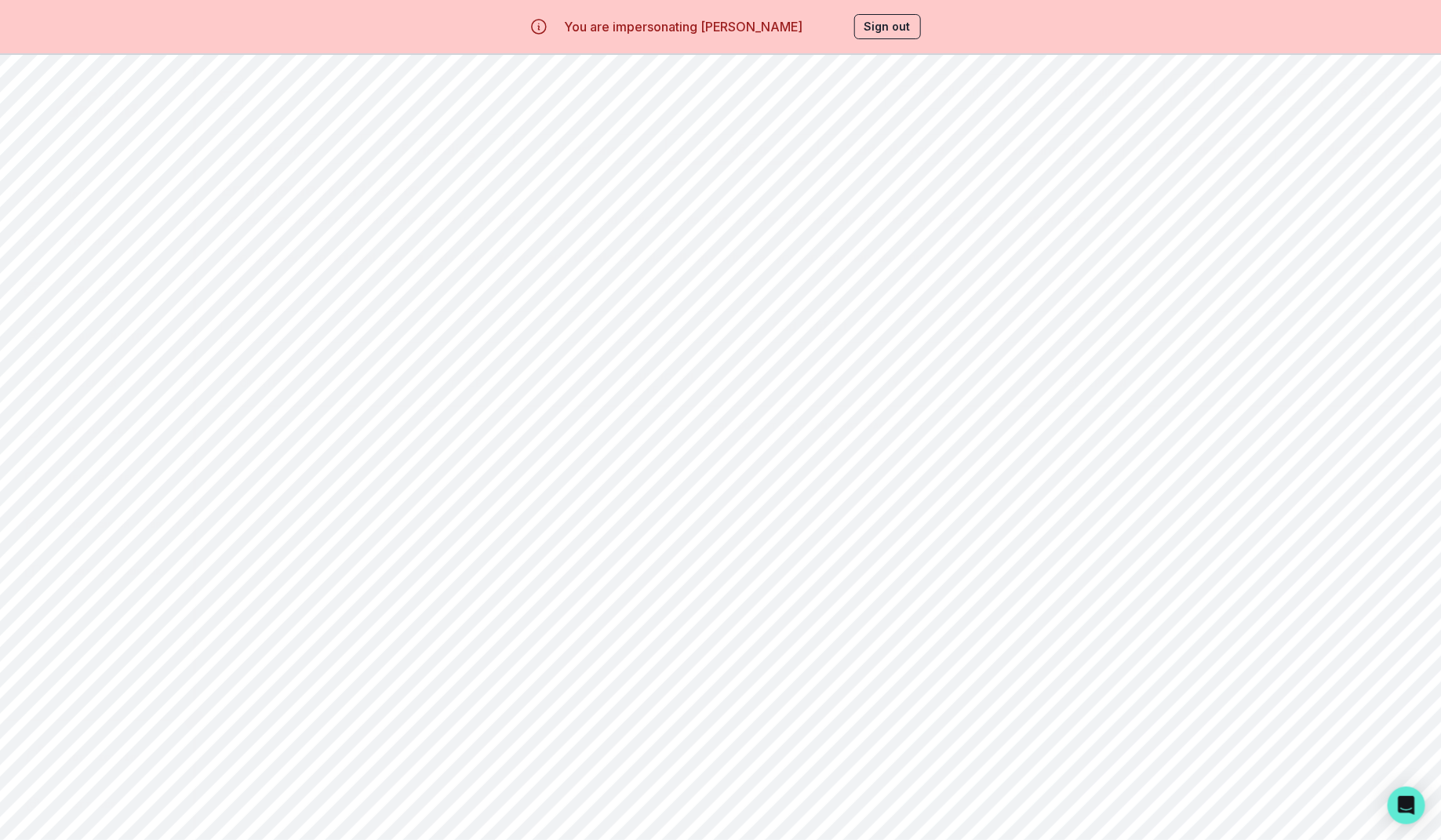
click at [727, 151] on button "Artifacts" at bounding box center [742, 149] width 153 height 30
click at [644, 152] on button "Milestones" at bounding box center [590, 149] width 153 height 30
click at [893, 153] on button "Student Profile" at bounding box center [894, 149] width 153 height 30
click at [774, 149] on button "Artifacts" at bounding box center [742, 149] width 153 height 30
click at [597, 152] on button "Milestones" at bounding box center [590, 149] width 153 height 30
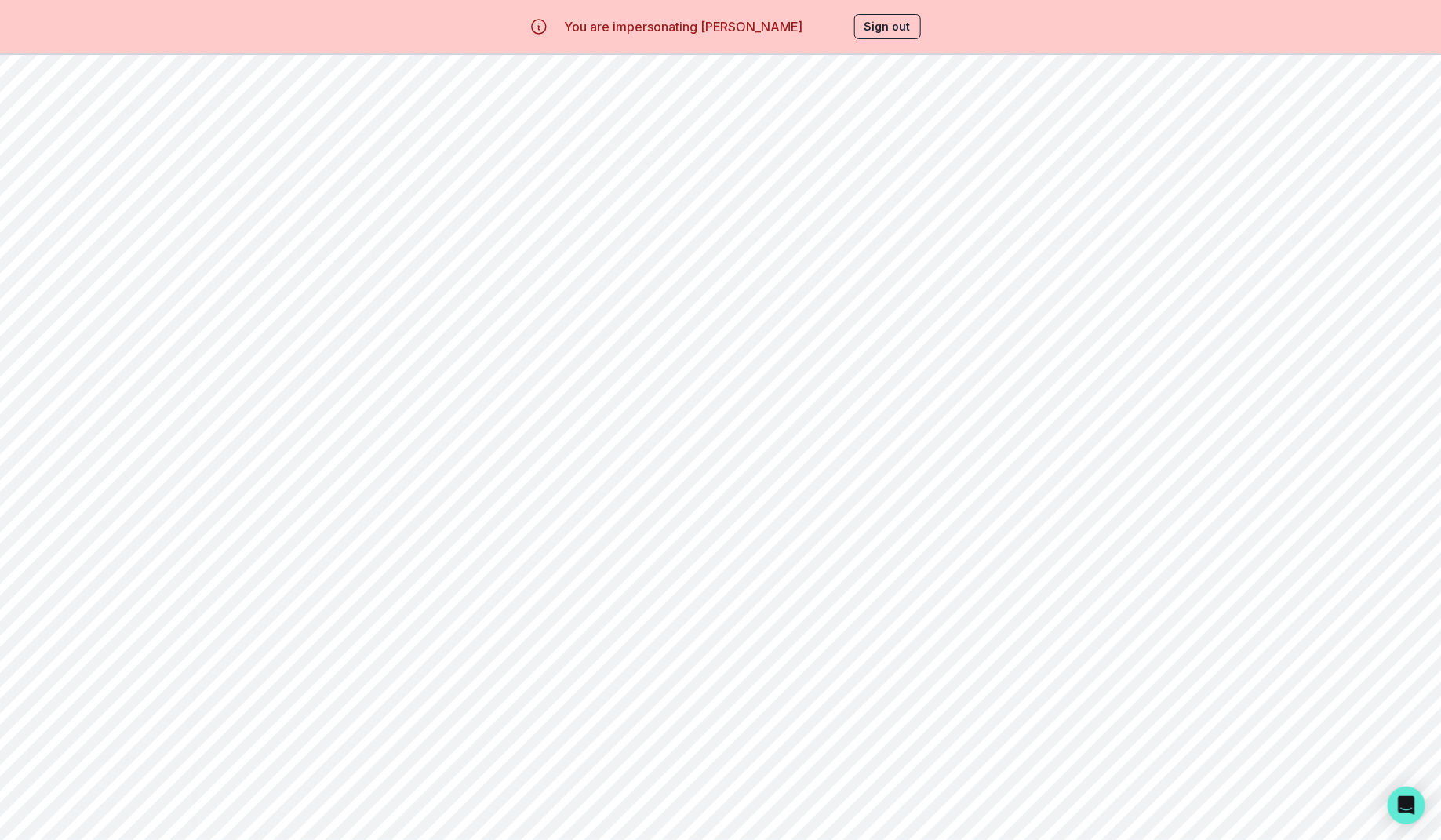
click at [233, 99] on icon "button" at bounding box center [225, 91] width 18 height 18
click at [129, 190] on div "Home" at bounding box center [108, 195] width 169 height 18
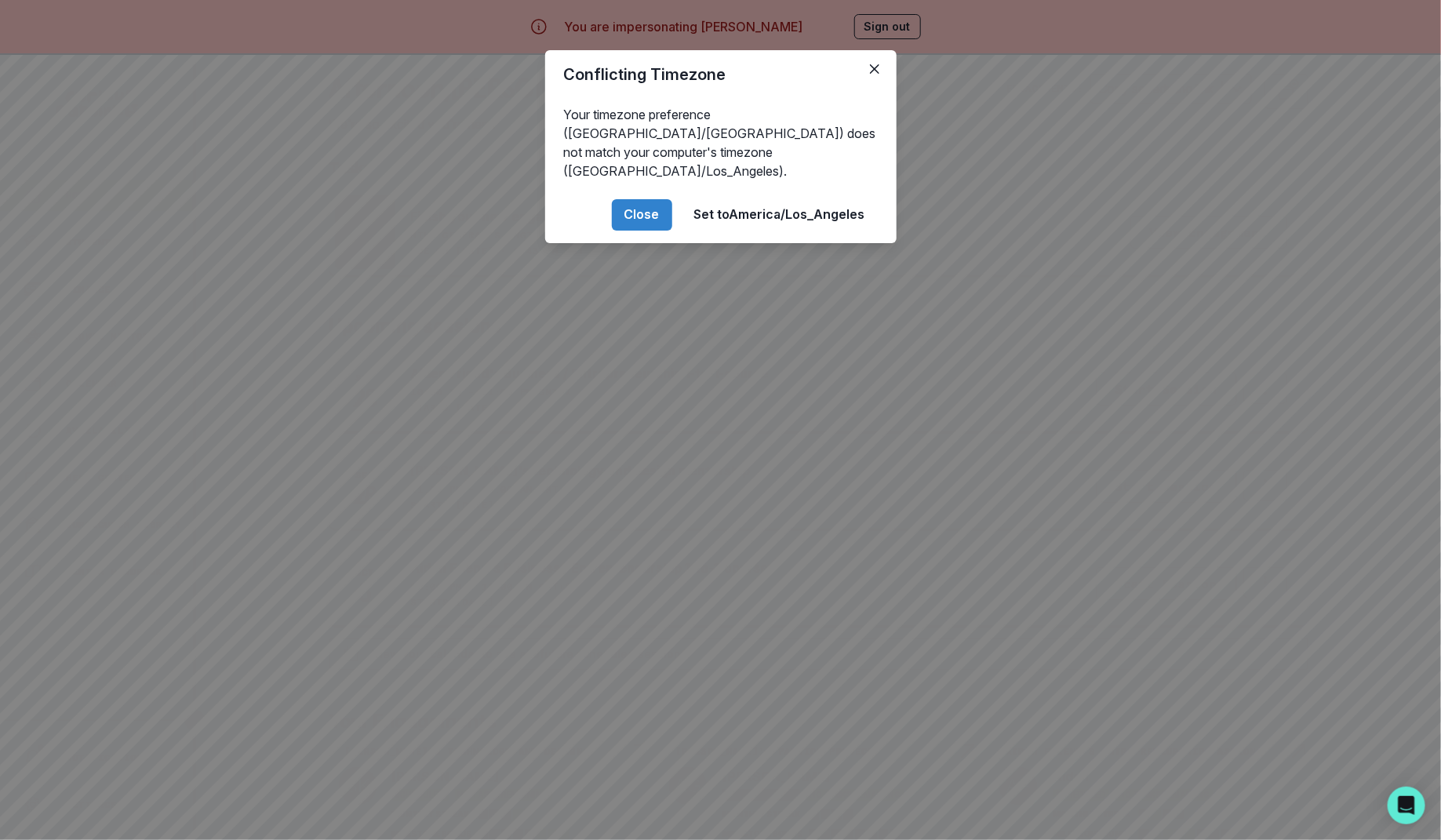
click at [633, 214] on footer "Close Set to [GEOGRAPHIC_DATA]/Los_Angeles" at bounding box center [720, 214] width 351 height 56
click at [633, 199] on button "Close" at bounding box center [642, 214] width 60 height 31
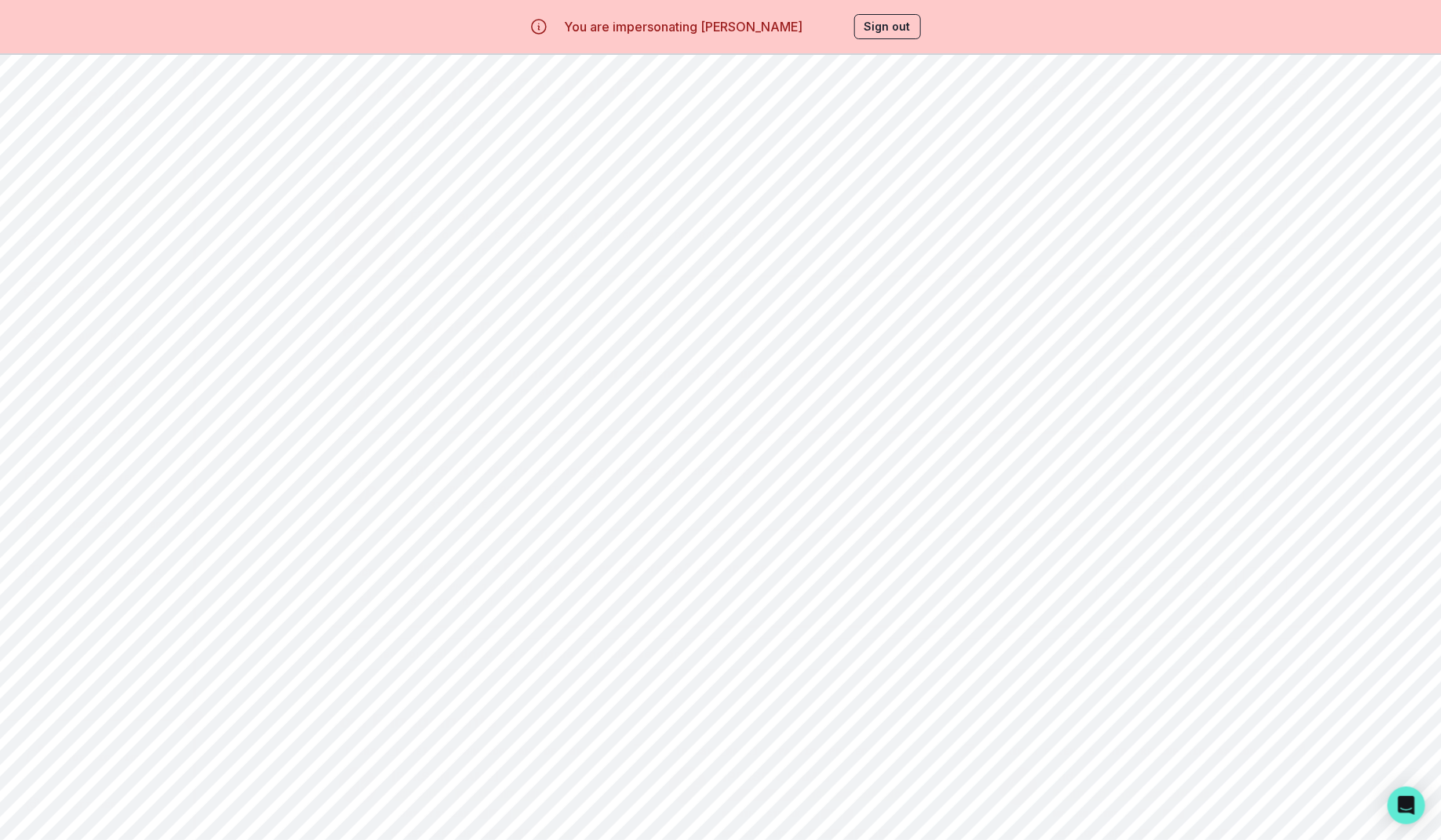
click at [1129, 386] on button "Start Session" at bounding box center [1166, 389] width 141 height 33
click at [1352, 506] on icon "button" at bounding box center [1348, 512] width 13 height 13
click at [1055, 688] on div "Start Session Complete Session Tasks Re-invite CC Notetaker Re-Invite CC Noteta…" at bounding box center [1201, 526] width 333 height 828
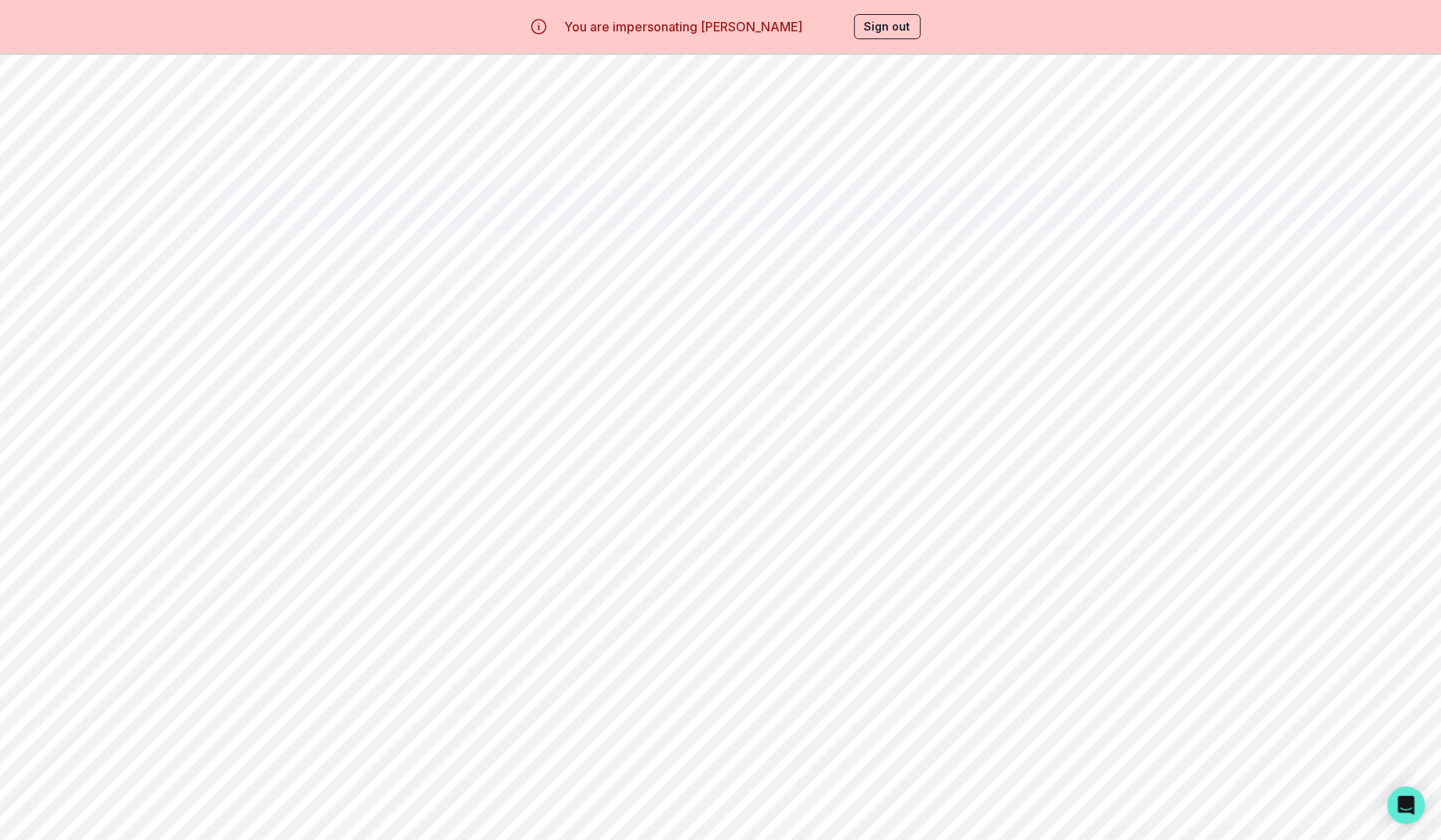
click at [247, 92] on button "Back" at bounding box center [241, 86] width 40 height 25
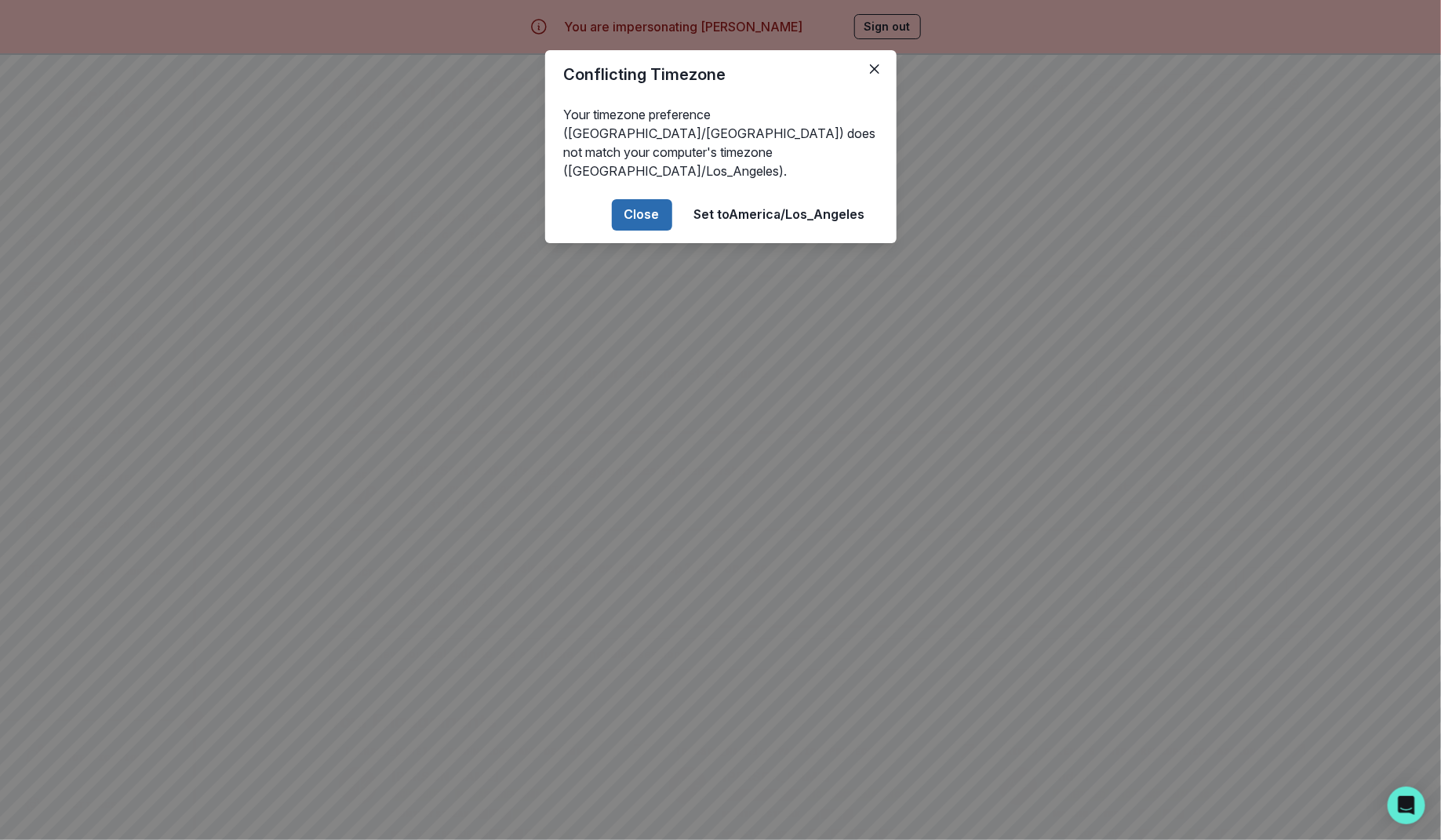
click at [657, 199] on button "Close" at bounding box center [642, 214] width 60 height 31
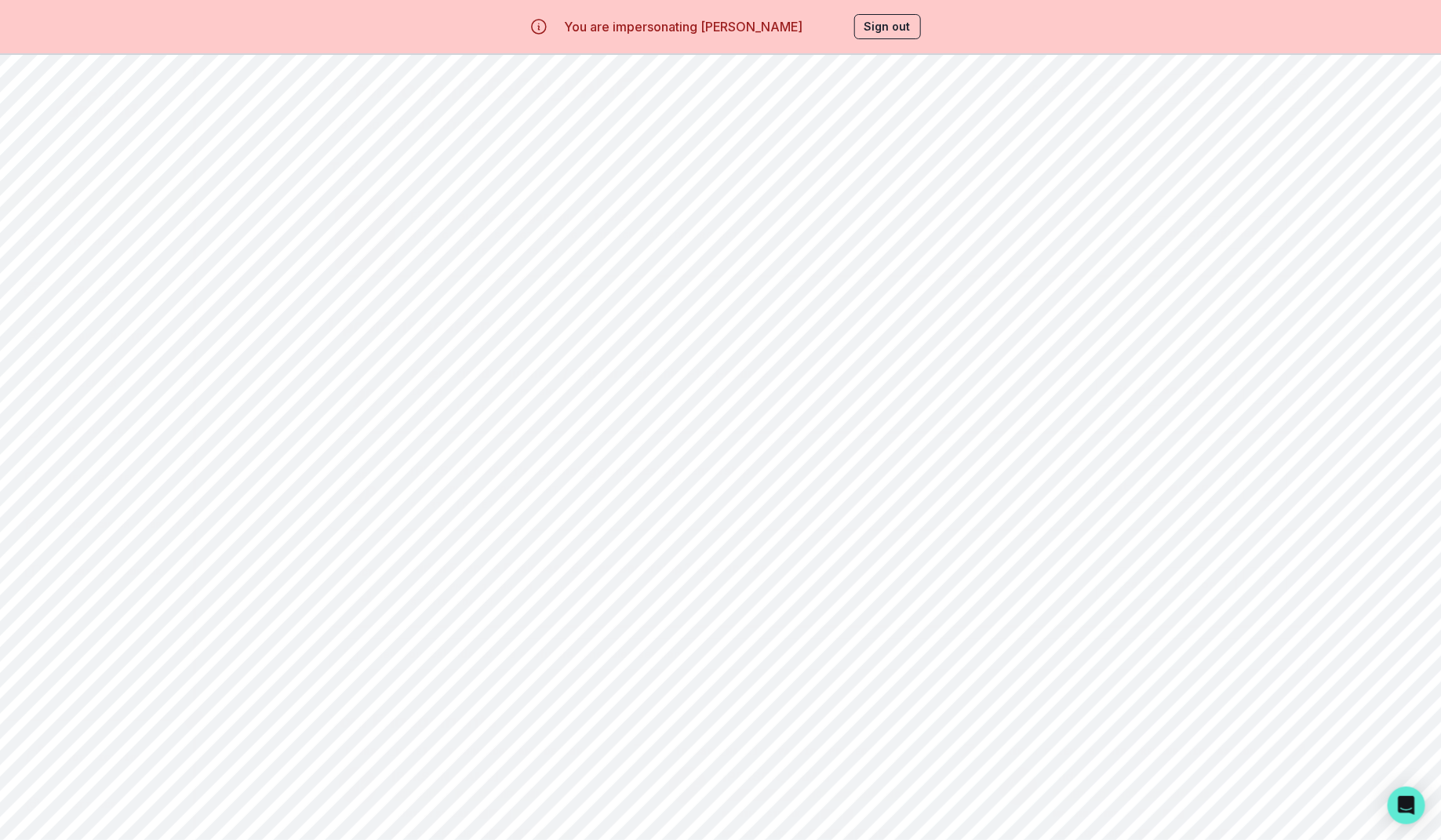
scroll to position [205, 0]
click at [1112, 560] on div "Aiden Friend's Entrepreneurship Passion Project" at bounding box center [1148, 569] width 318 height 18
click at [620, 150] on button "Milestones" at bounding box center [590, 149] width 153 height 30
click at [1012, 148] on button "Learning Plan" at bounding box center [1046, 149] width 153 height 30
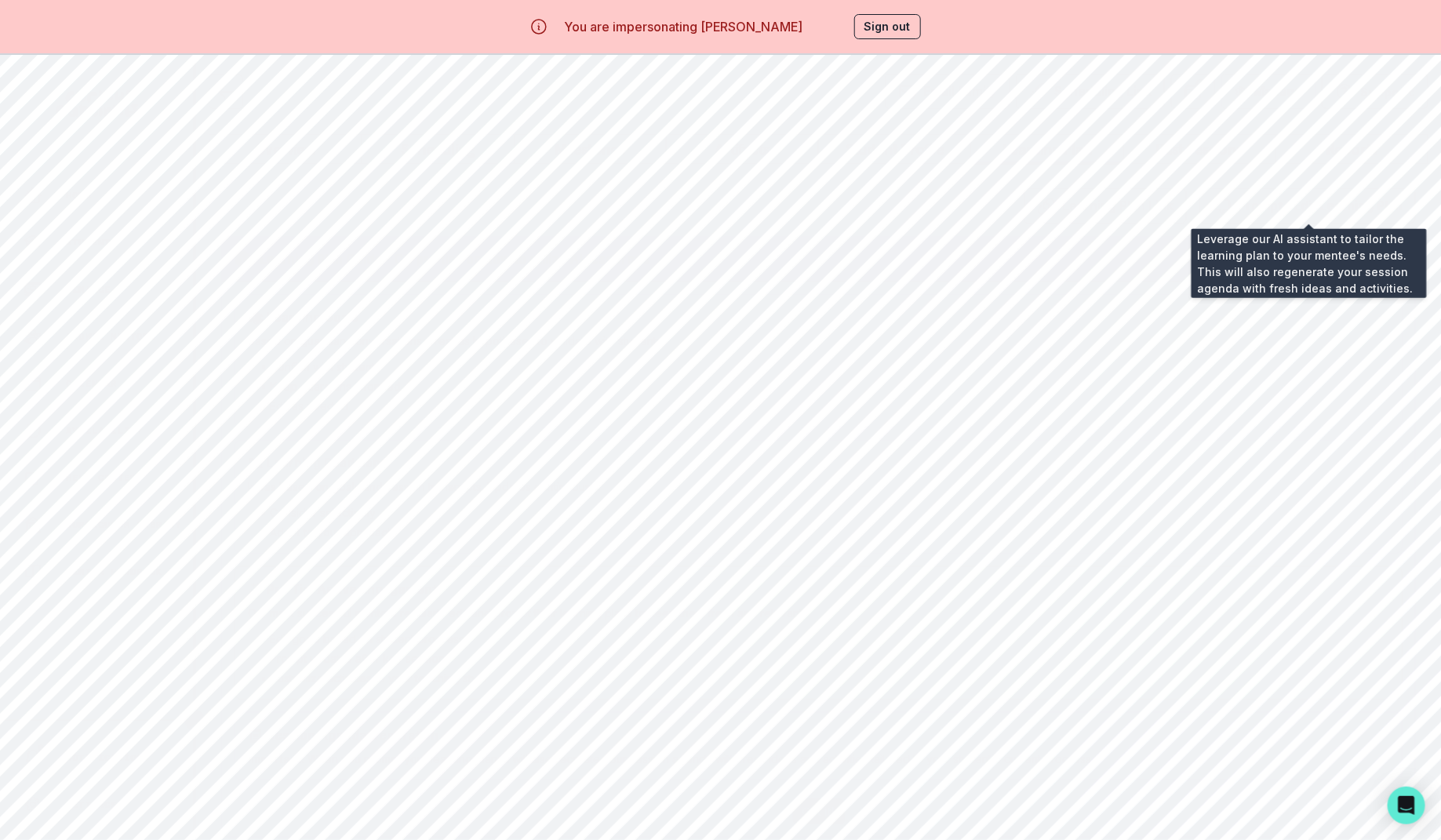
click at [1336, 205] on button "Prompt / Edit Learning Plan" at bounding box center [1307, 206] width 216 height 35
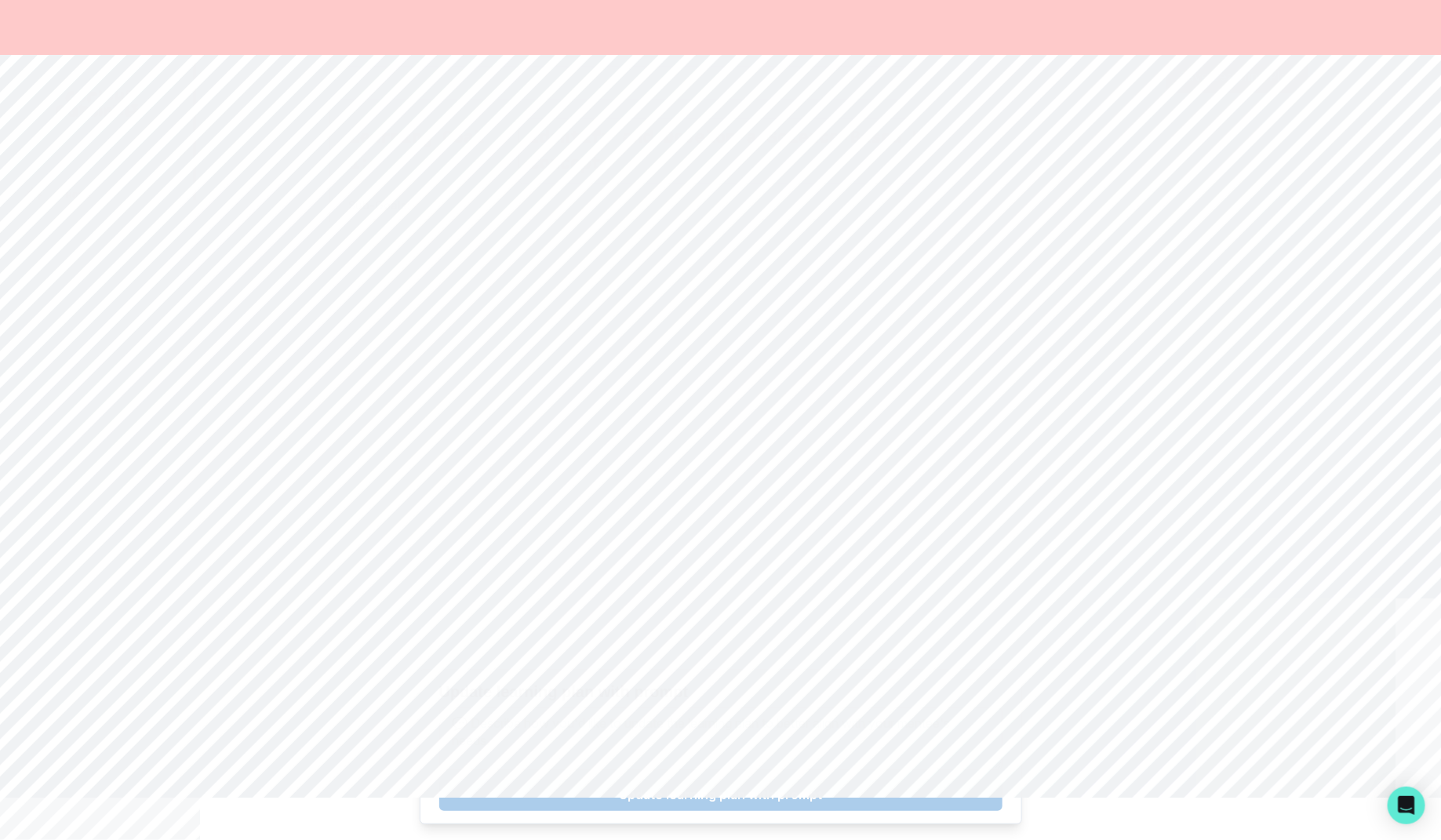
scroll to position [1193, 0]
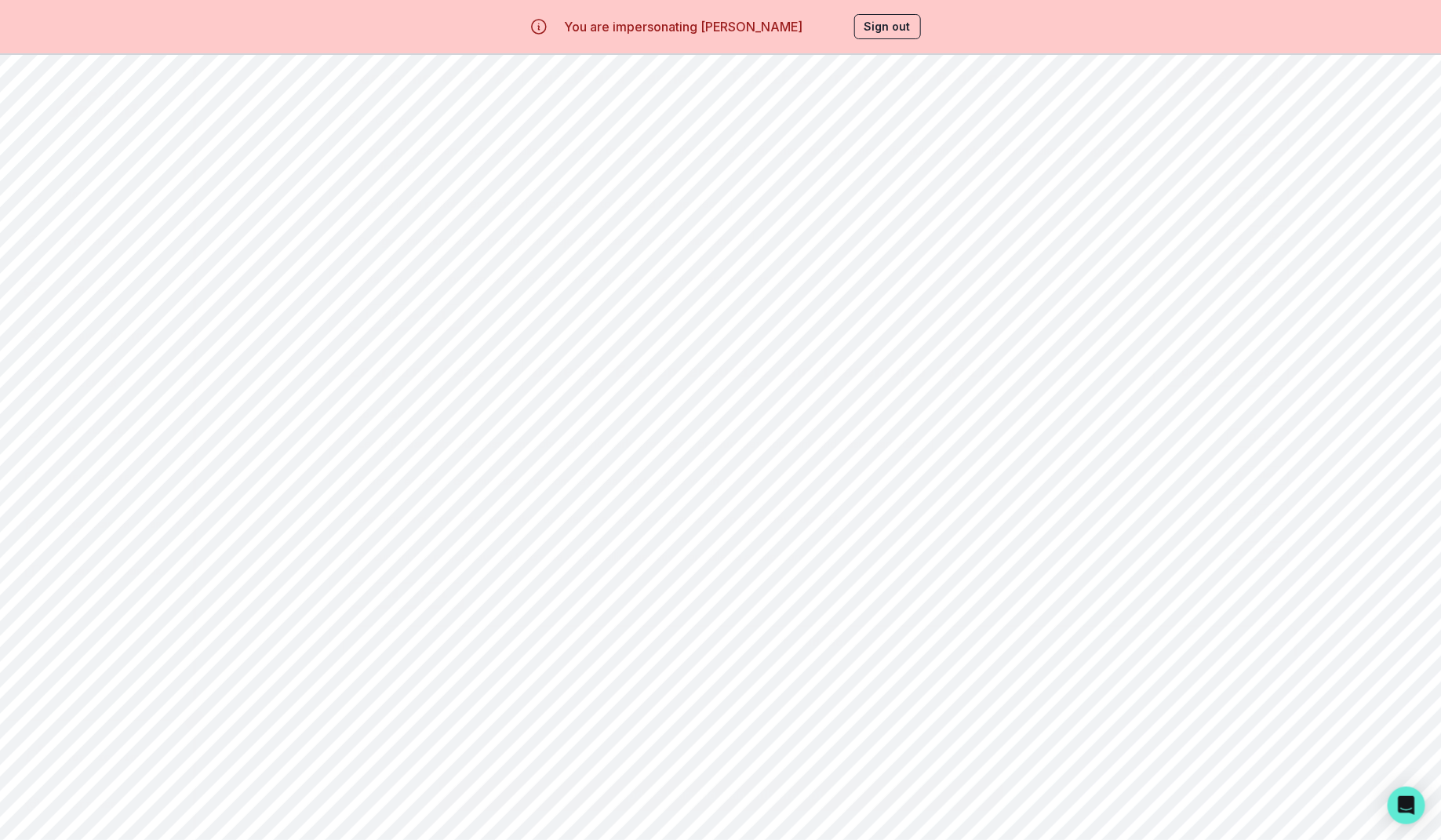
click at [694, 751] on textarea at bounding box center [720, 738] width 563 height 63
click at [632, 732] on textarea at bounding box center [720, 738] width 563 height 63
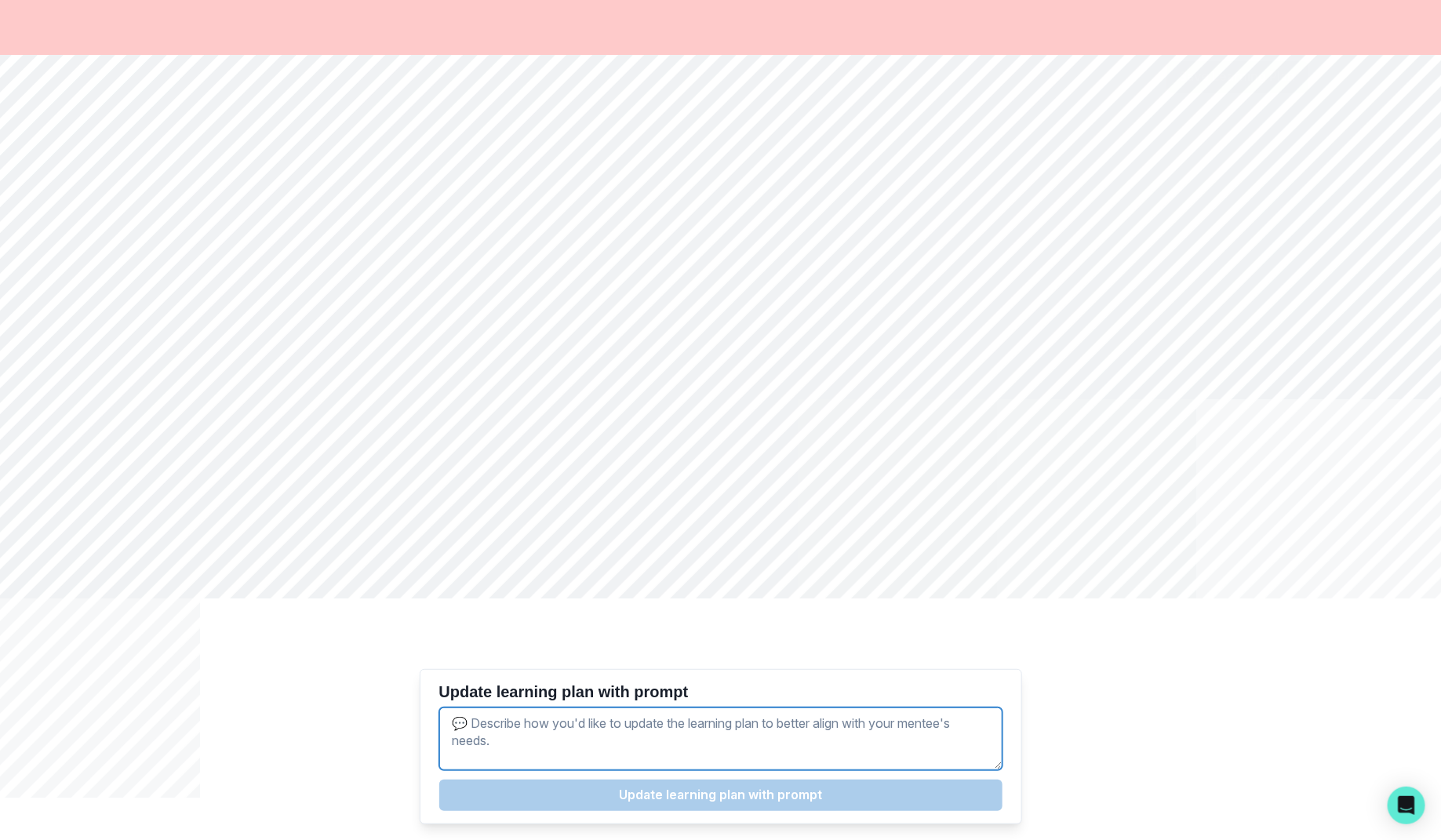
scroll to position [0, 0]
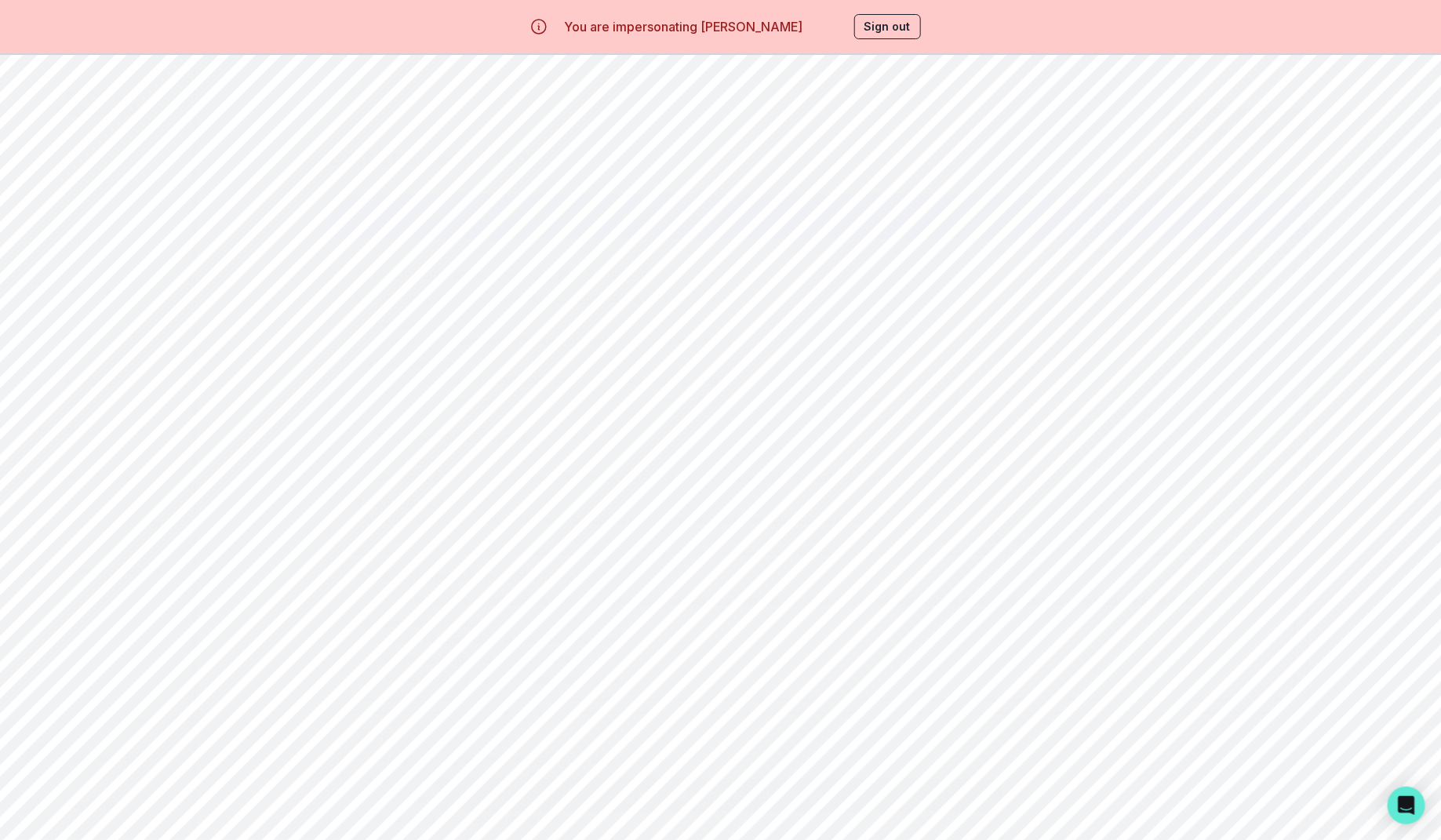
click at [328, 90] on main "Save Learning Plan Edit Learning Plan Learning Plan Guide - CC pro tips on how …" at bounding box center [819, 475] width 1004 height 840
click at [342, 90] on icon "button" at bounding box center [347, 90] width 18 height 18
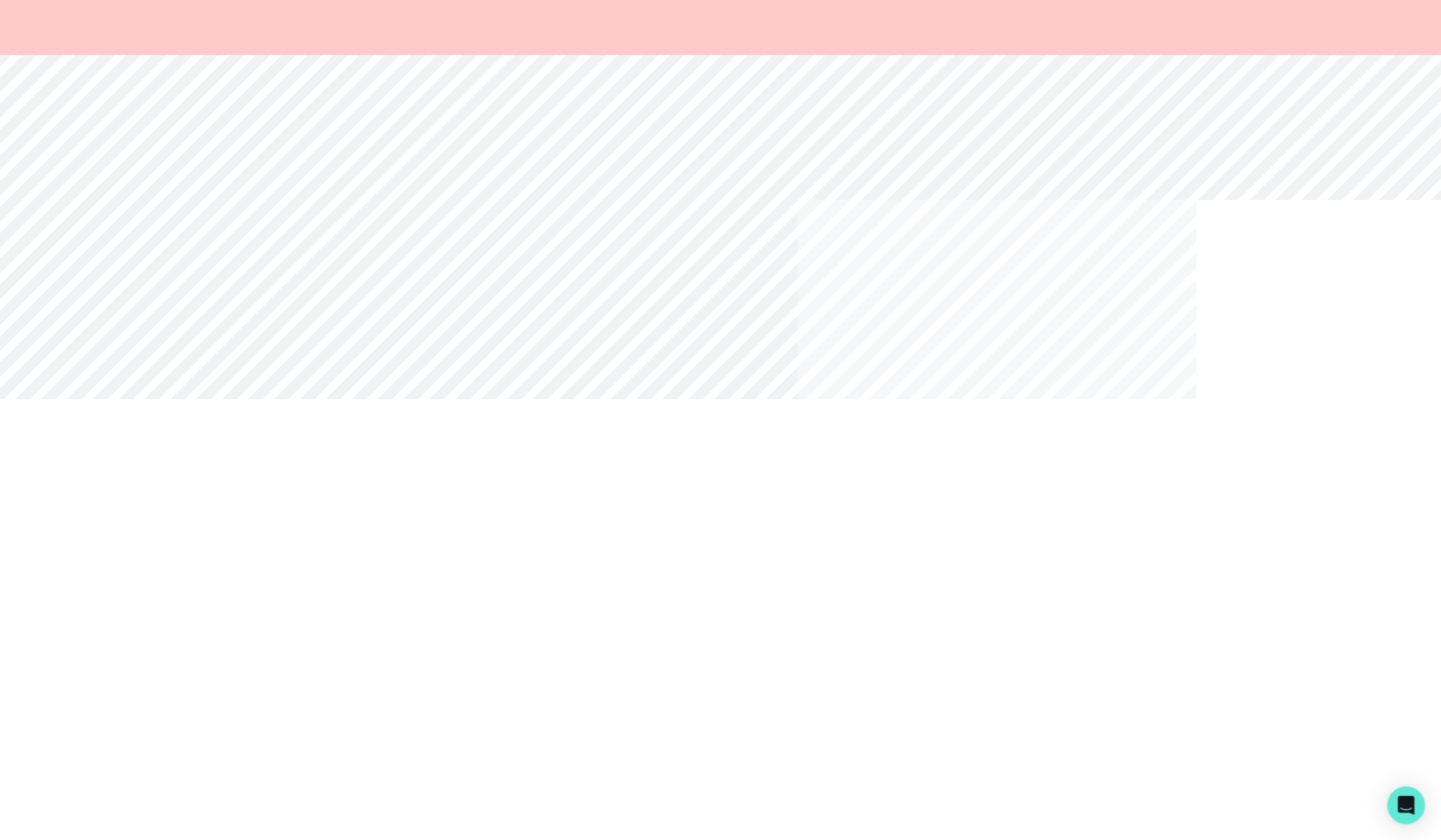
scroll to position [379, 0]
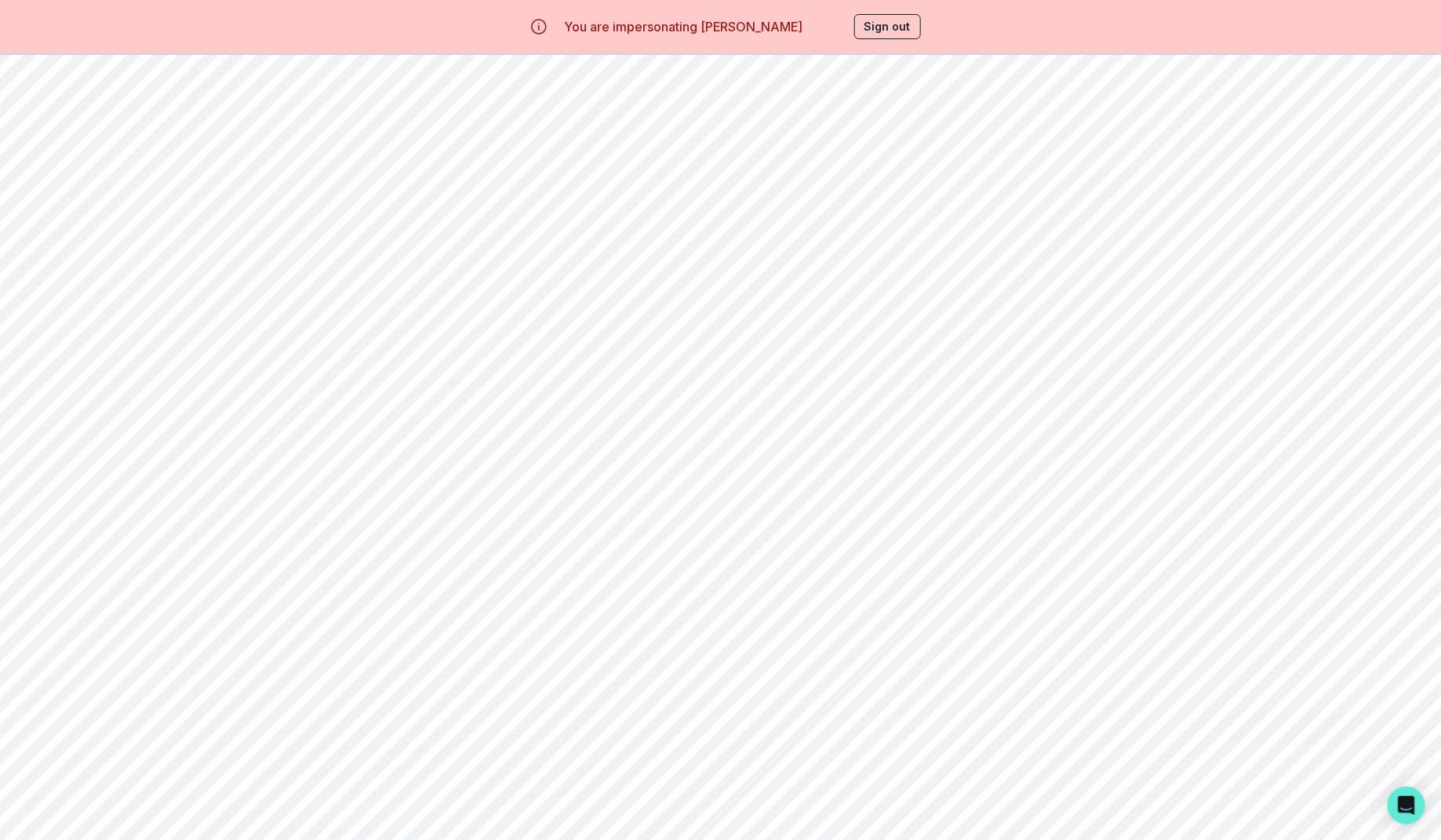
click at [1393, 670] on div "View Session Agenda" at bounding box center [1313, 727] width 161 height 115
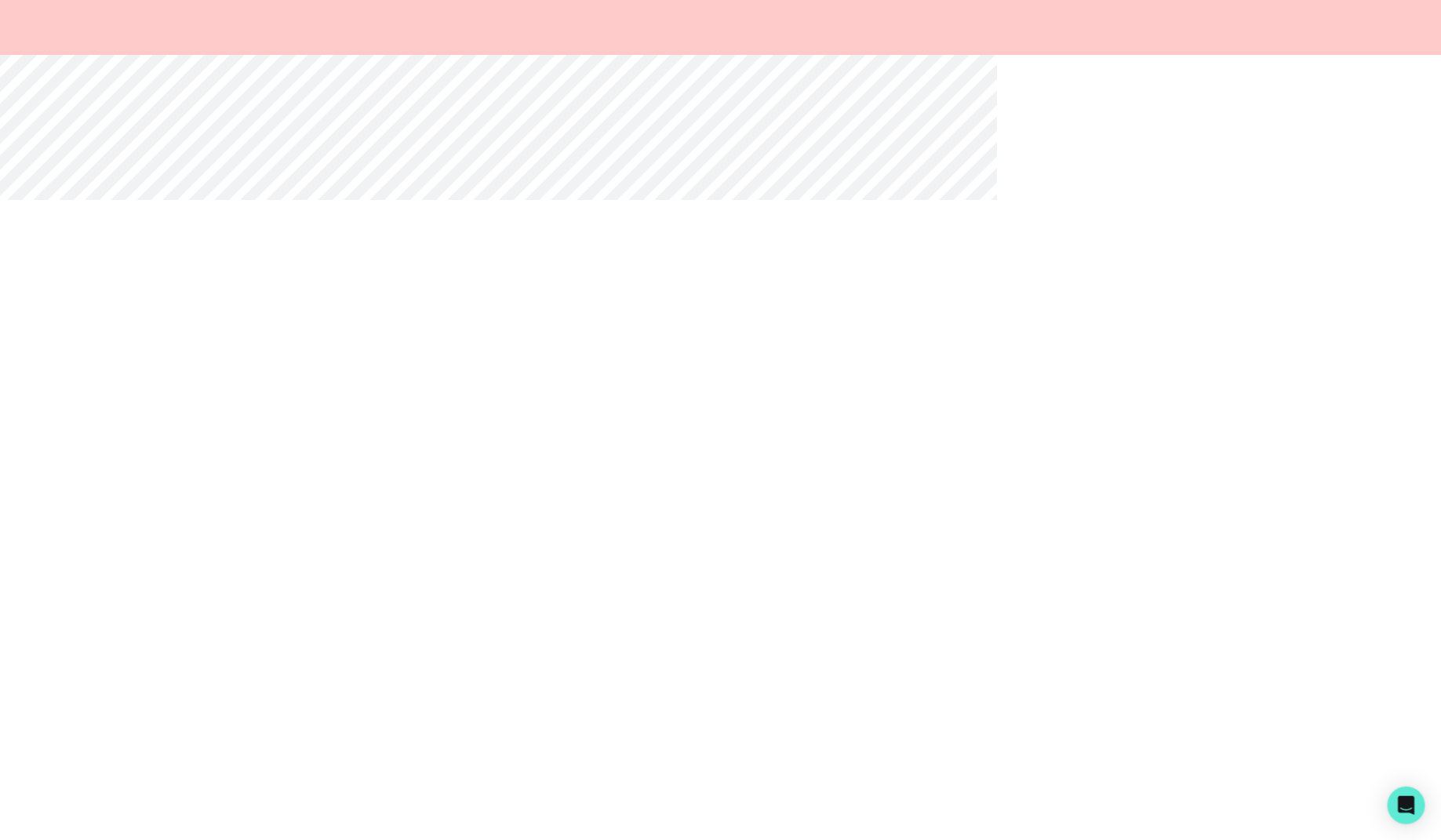
scroll to position [0, 0]
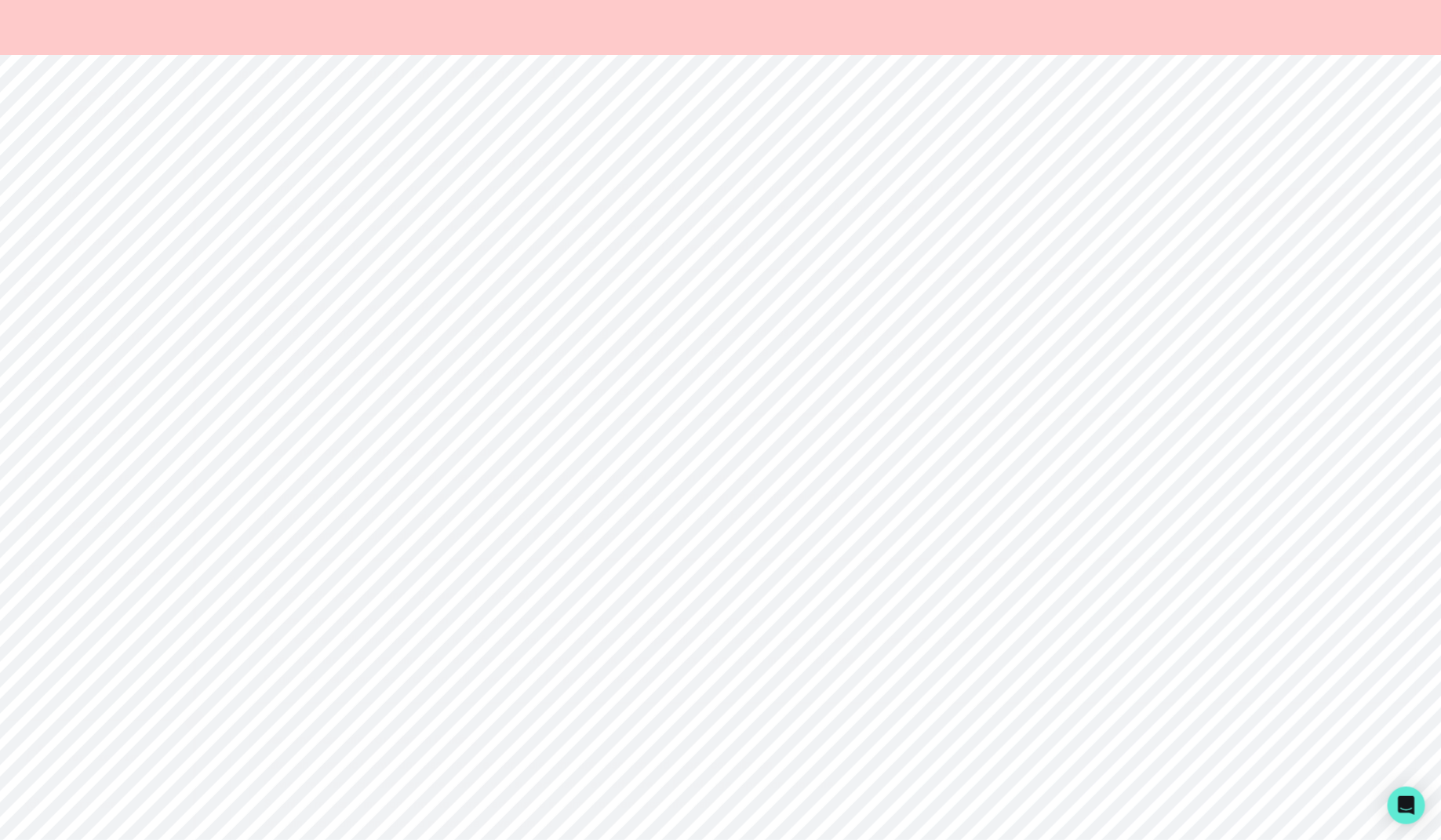
click at [1262, 381] on div "Session 3 : Market Research & Problem Identification Define a specific problem …" at bounding box center [832, 348] width 1136 height 102
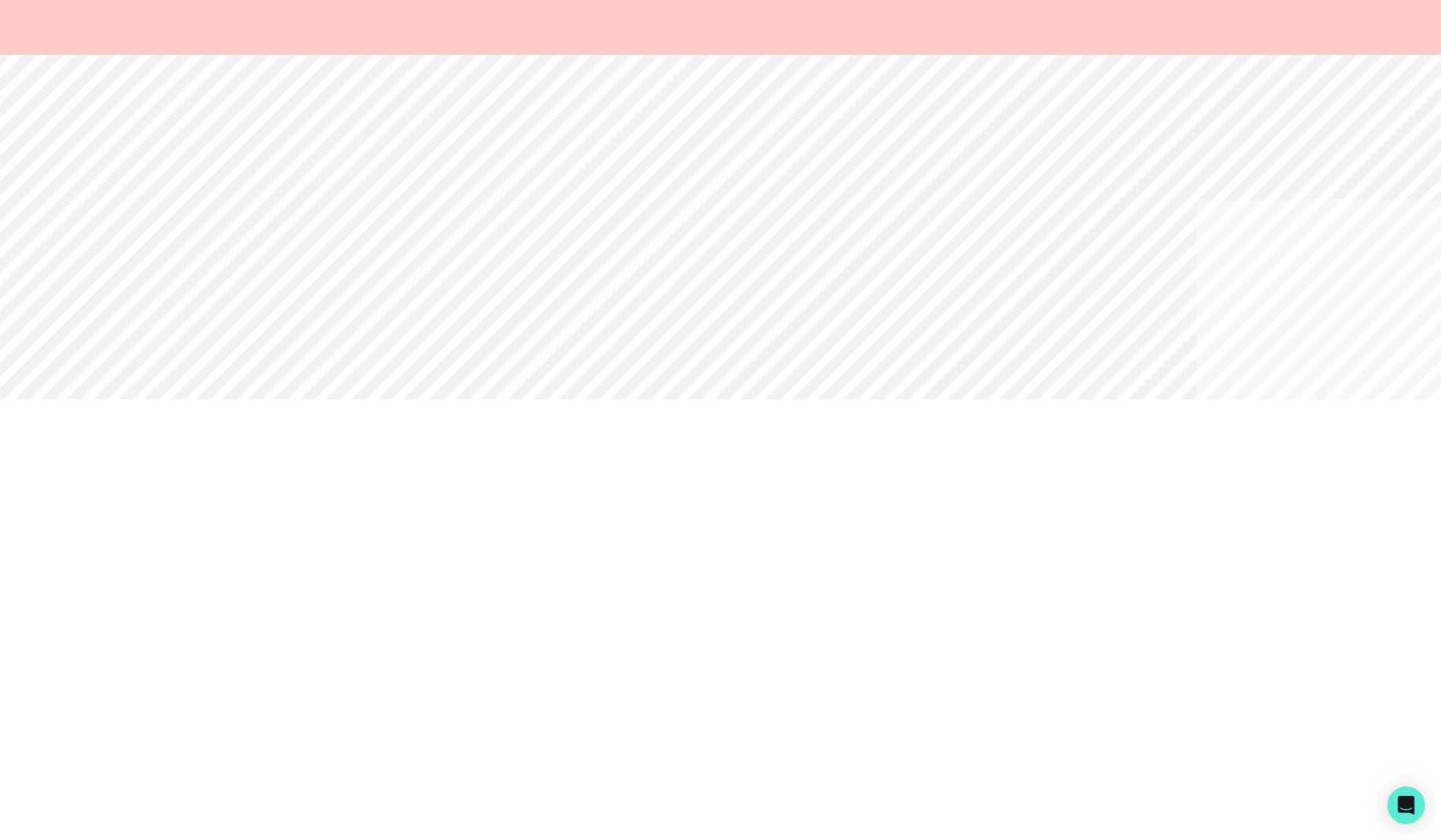
scroll to position [541, 0]
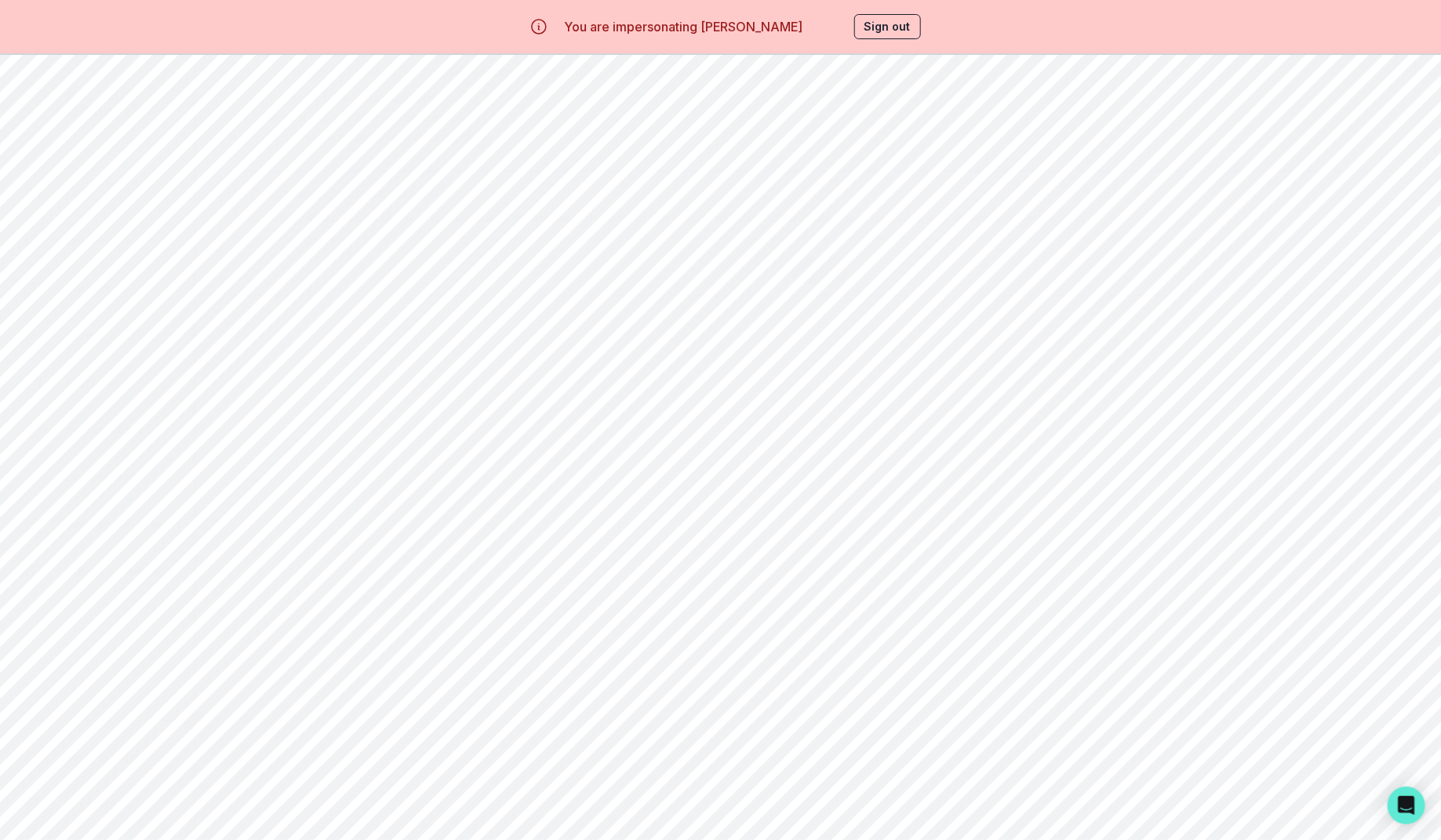
click at [864, 369] on p "Identify and Develop a Science-Based Entrepreneurial Concept" at bounding box center [810, 372] width 1154 height 18
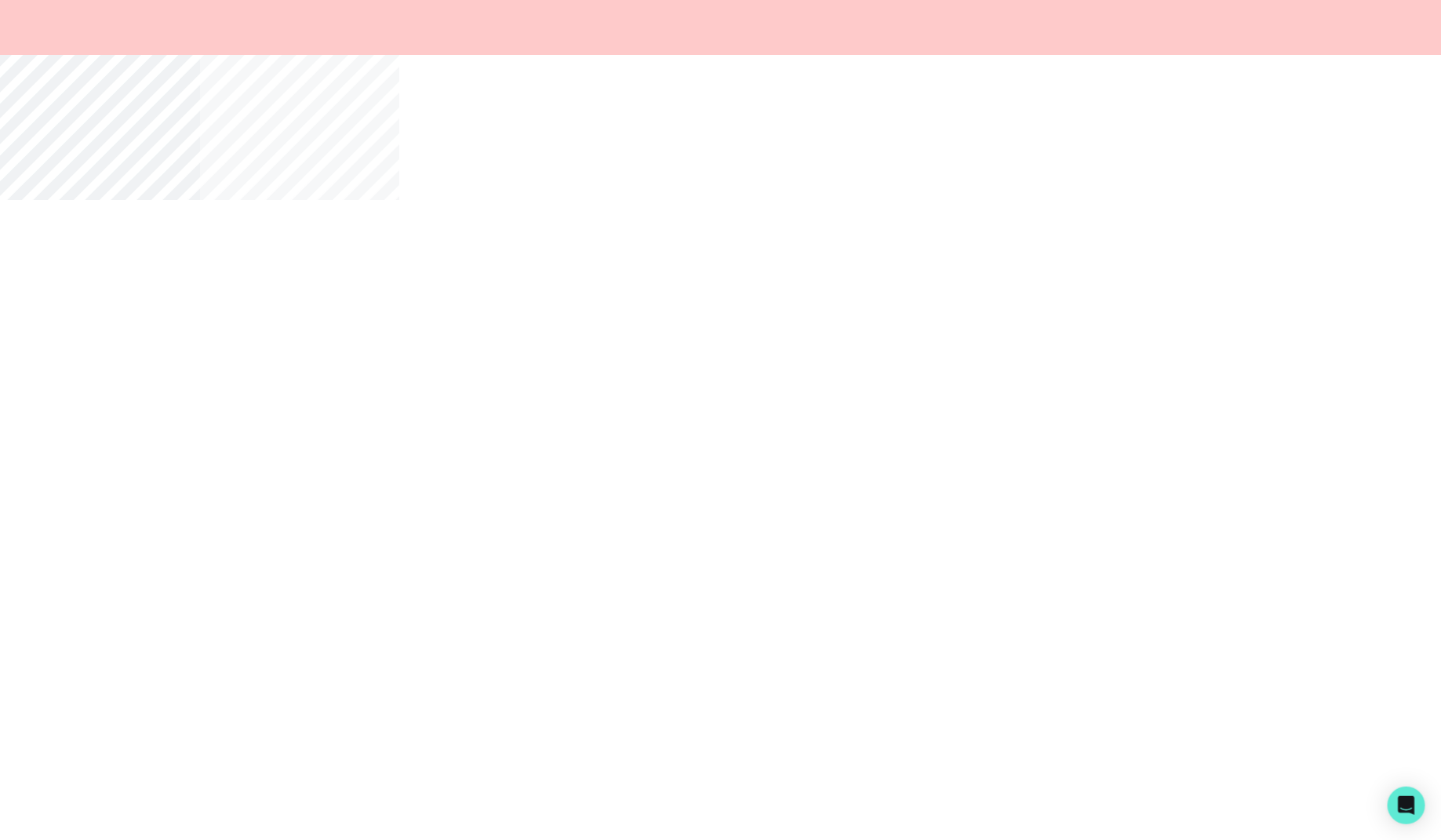
scroll to position [902, 0]
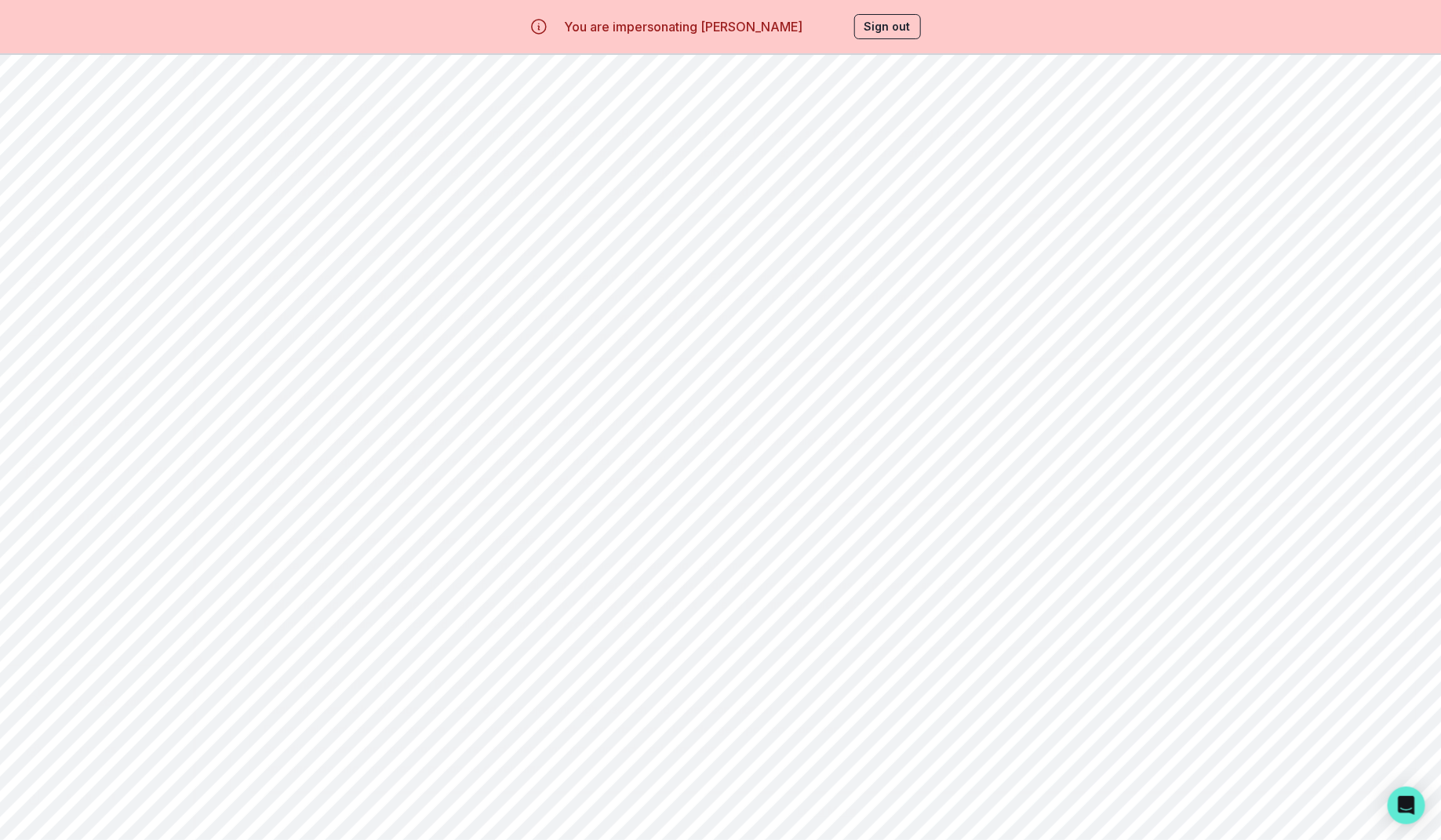
click at [831, 805] on button "Load More" at bounding box center [819, 811] width 77 height 13
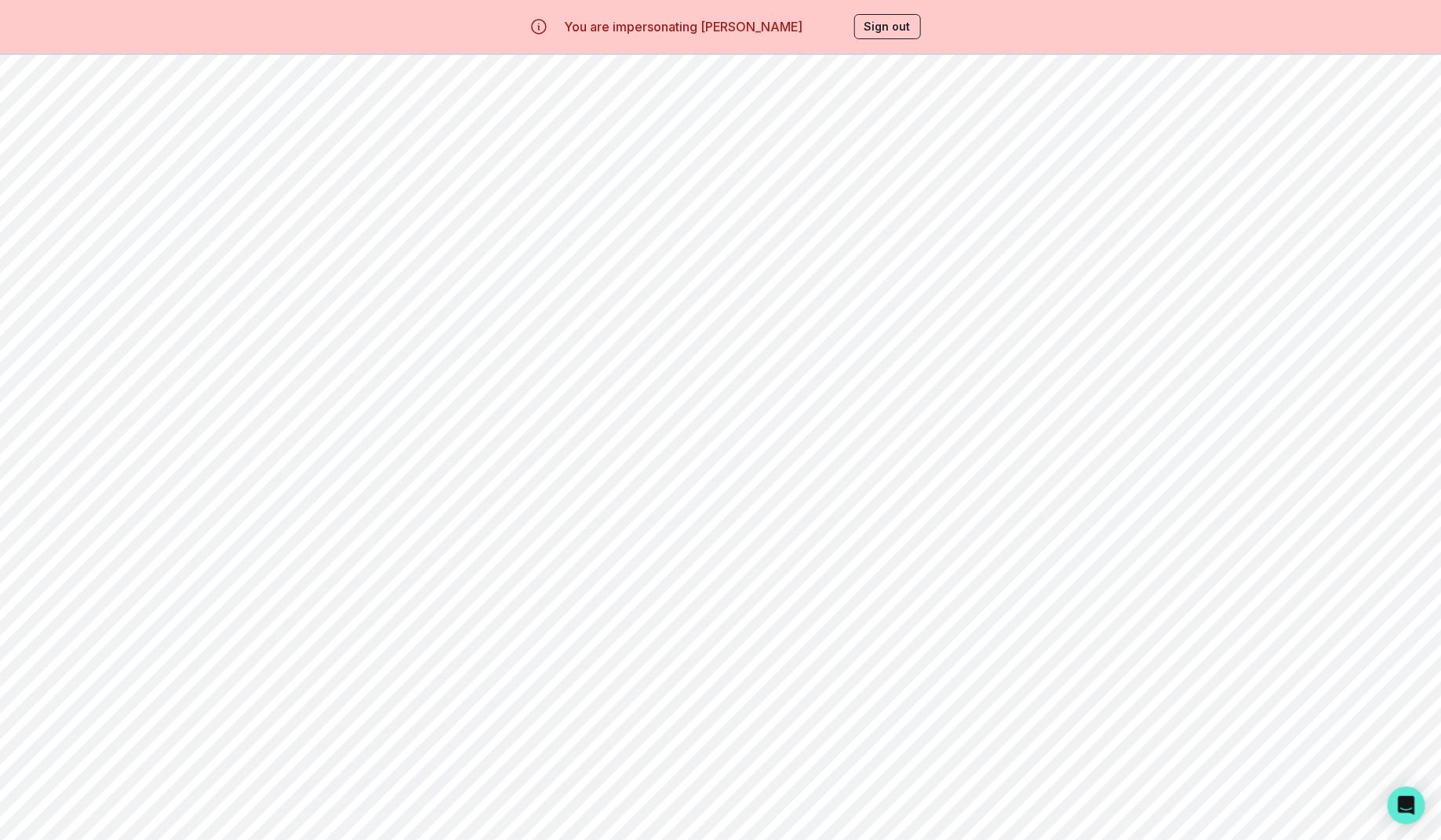
click at [1372, 217] on button "Prompt / Edit Learning Plan" at bounding box center [1307, 206] width 216 height 35
click at [742, 765] on textarea at bounding box center [720, 738] width 563 height 63
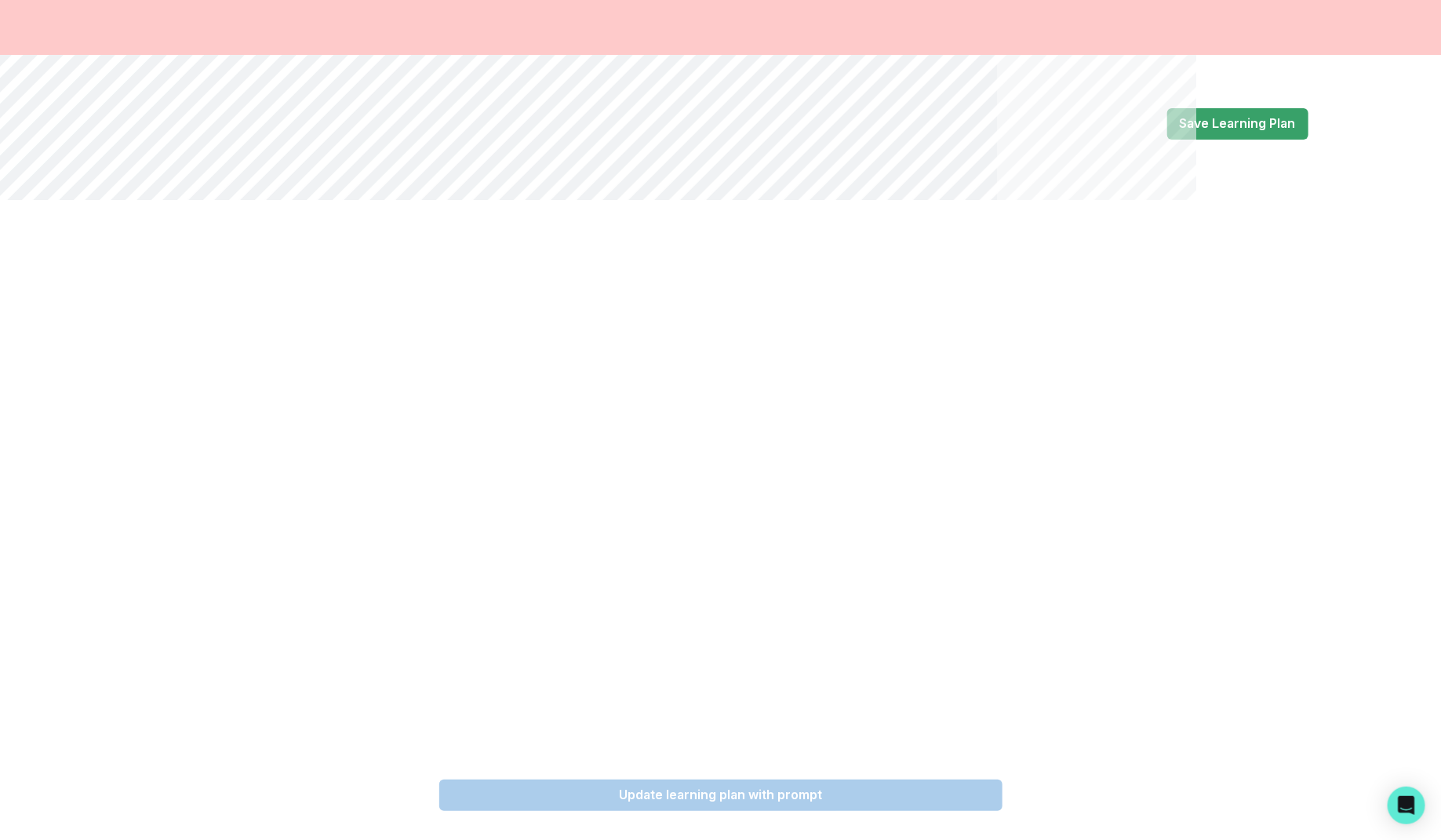
click at [714, 729] on textarea at bounding box center [720, 738] width 563 height 63
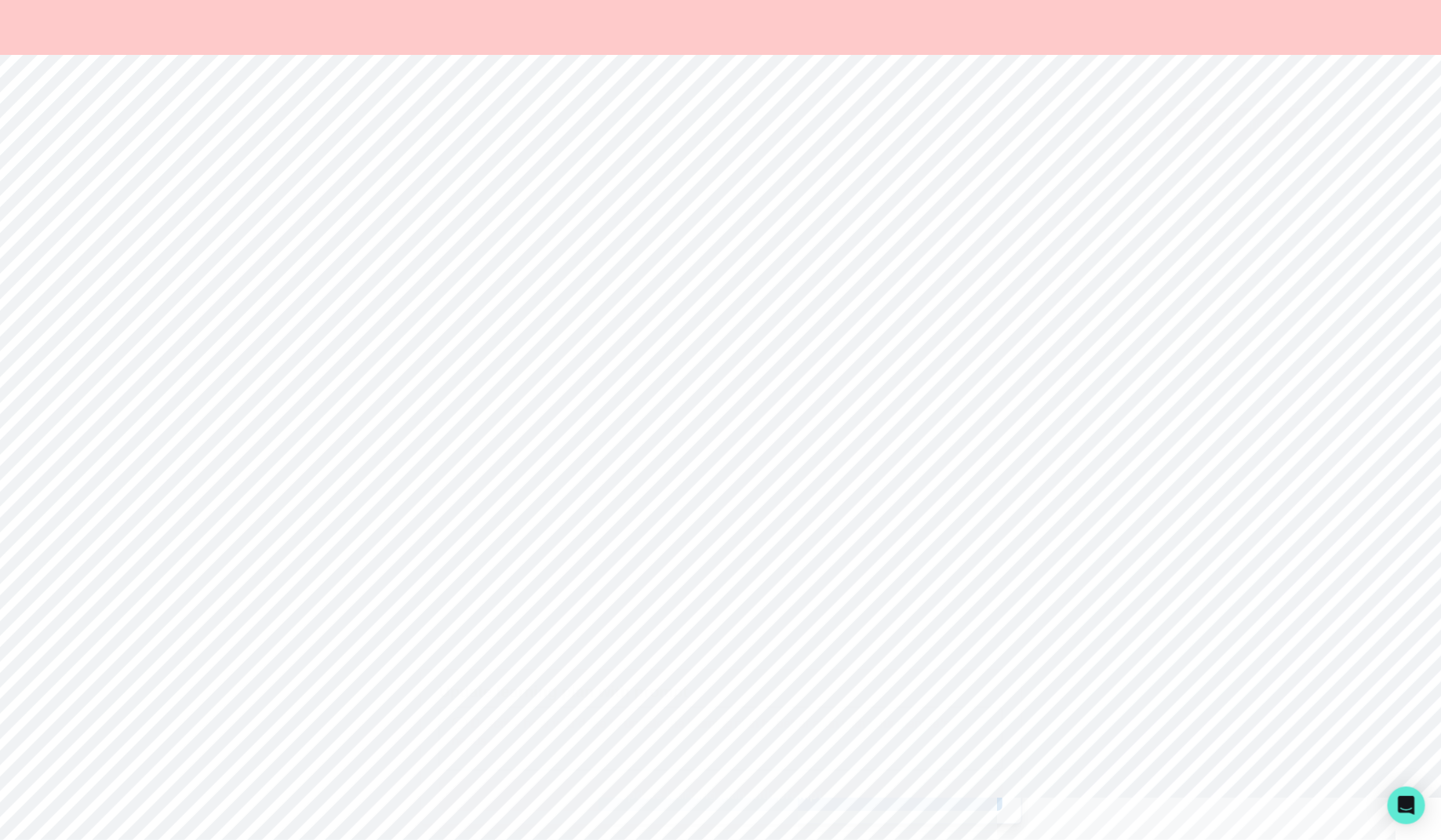
drag, startPoint x: 699, startPoint y: 731, endPoint x: 657, endPoint y: 745, distance: 44.3
click at [657, 745] on textarea at bounding box center [720, 738] width 563 height 63
click at [680, 745] on textarea at bounding box center [720, 738] width 563 height 63
drag, startPoint x: 458, startPoint y: 725, endPoint x: 524, endPoint y: 730, distance: 66.2
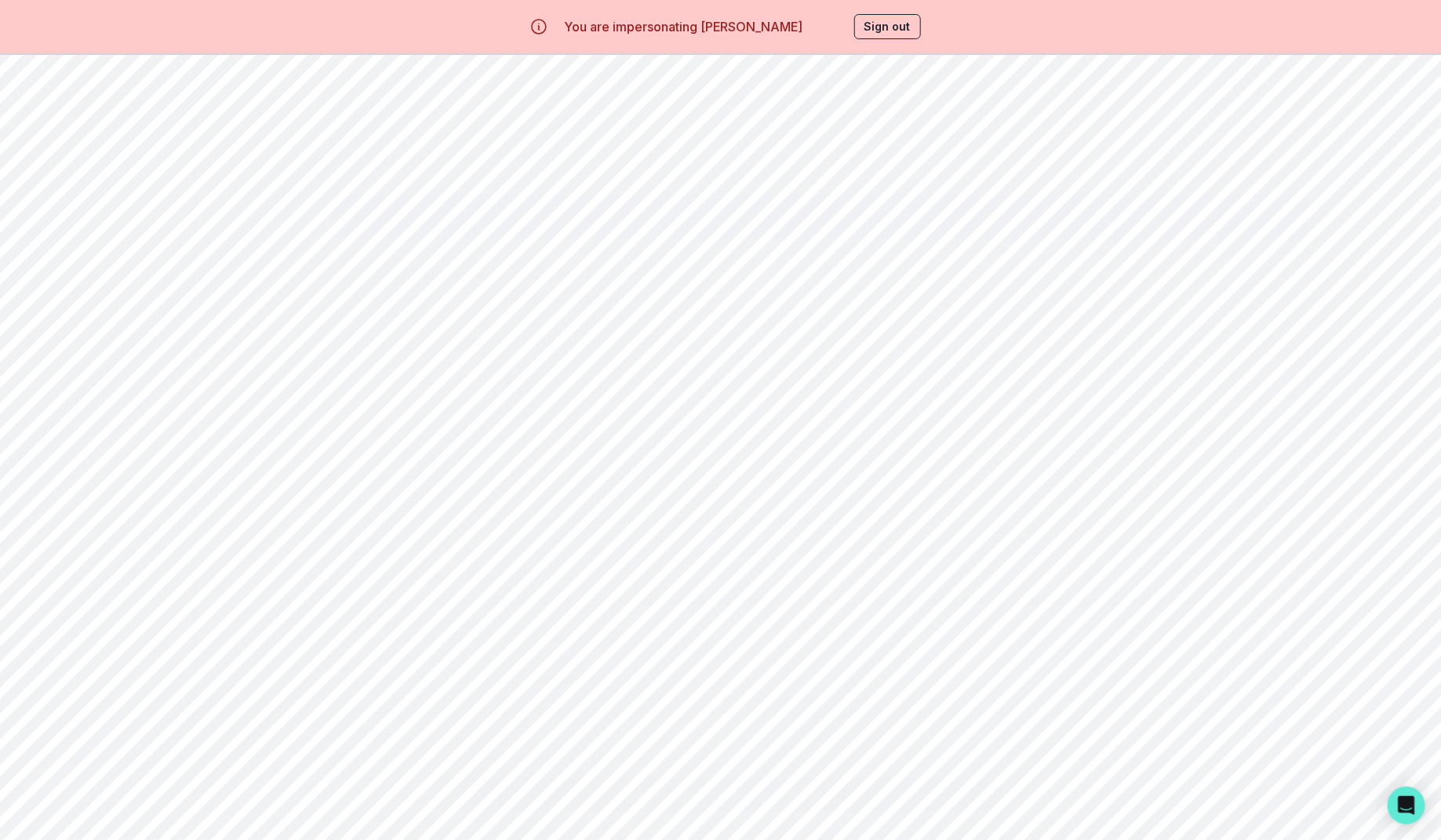
click at [524, 730] on textarea at bounding box center [720, 738] width 563 height 63
click at [555, 742] on textarea at bounding box center [720, 738] width 563 height 63
click at [347, 92] on icon "button" at bounding box center [347, 90] width 18 height 18
click at [78, 184] on button "Home" at bounding box center [96, 194] width 193 height 31
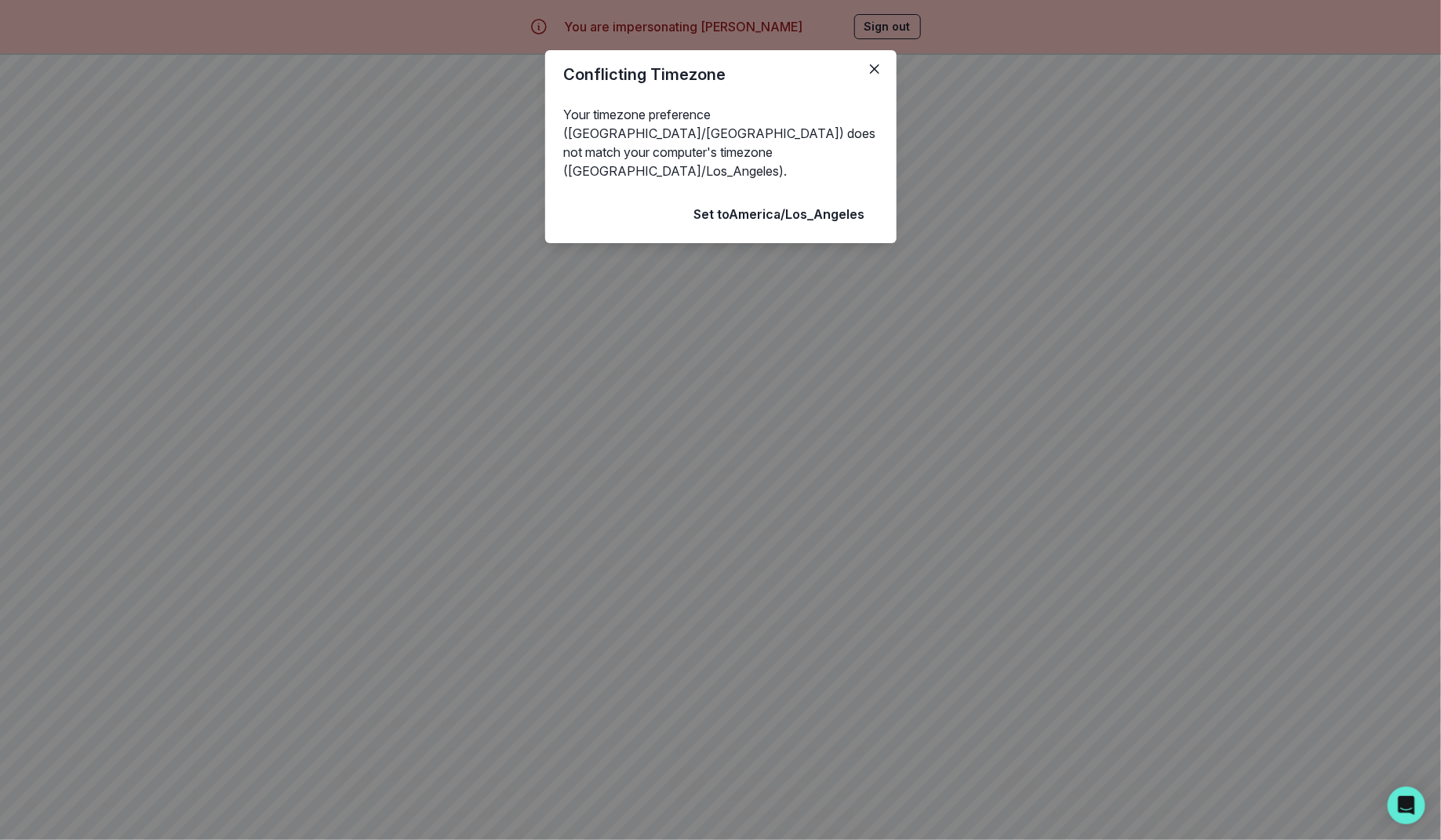
click at [643, 201] on button "Close" at bounding box center [642, 214] width 60 height 31
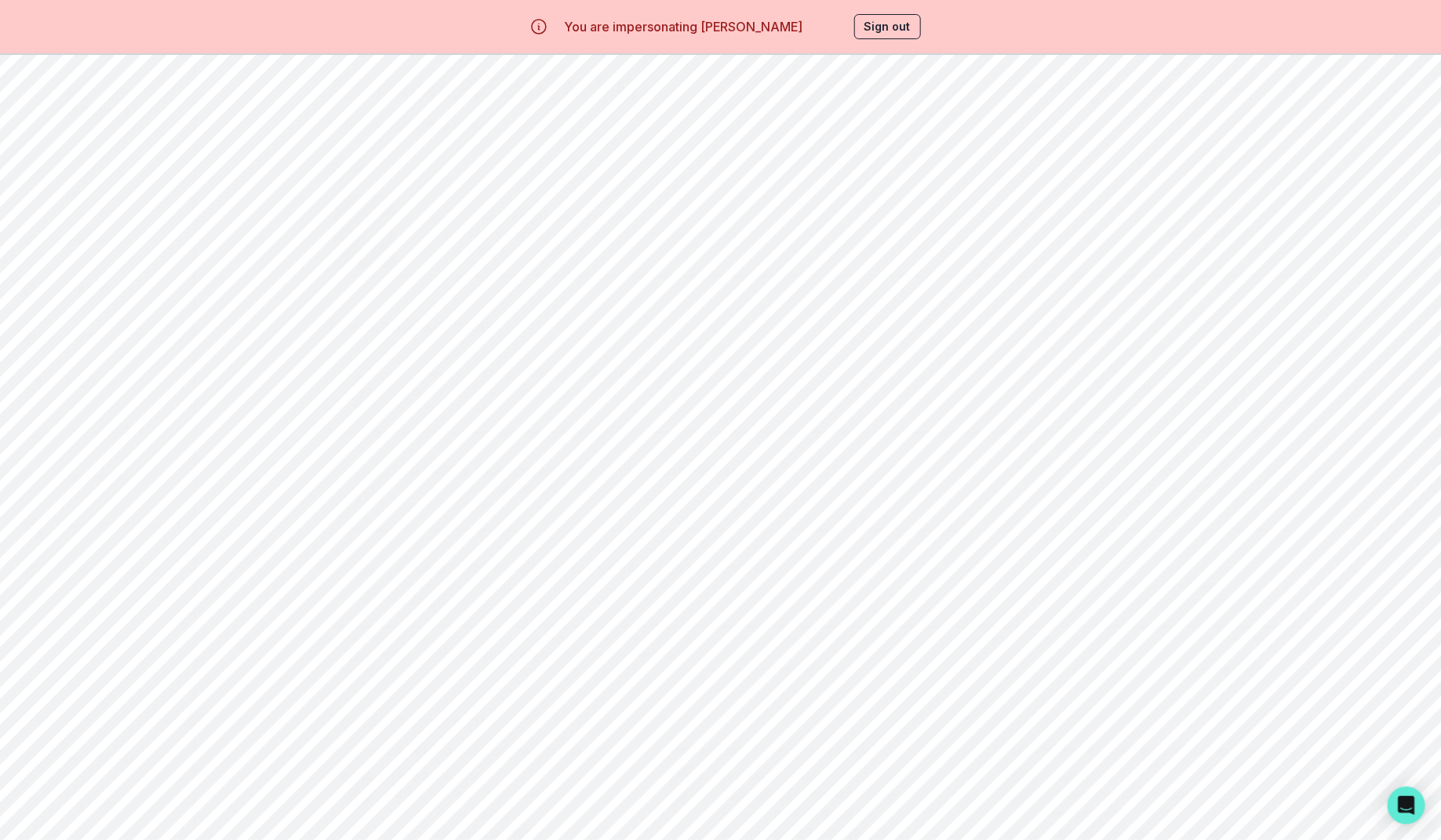
click at [195, 725] on icon "Toggle sidebar" at bounding box center [194, 719] width 18 height 18
click at [75, 721] on icon "Toggle sidebar" at bounding box center [65, 719] width 18 height 18
